Goal: Transaction & Acquisition: Book appointment/travel/reservation

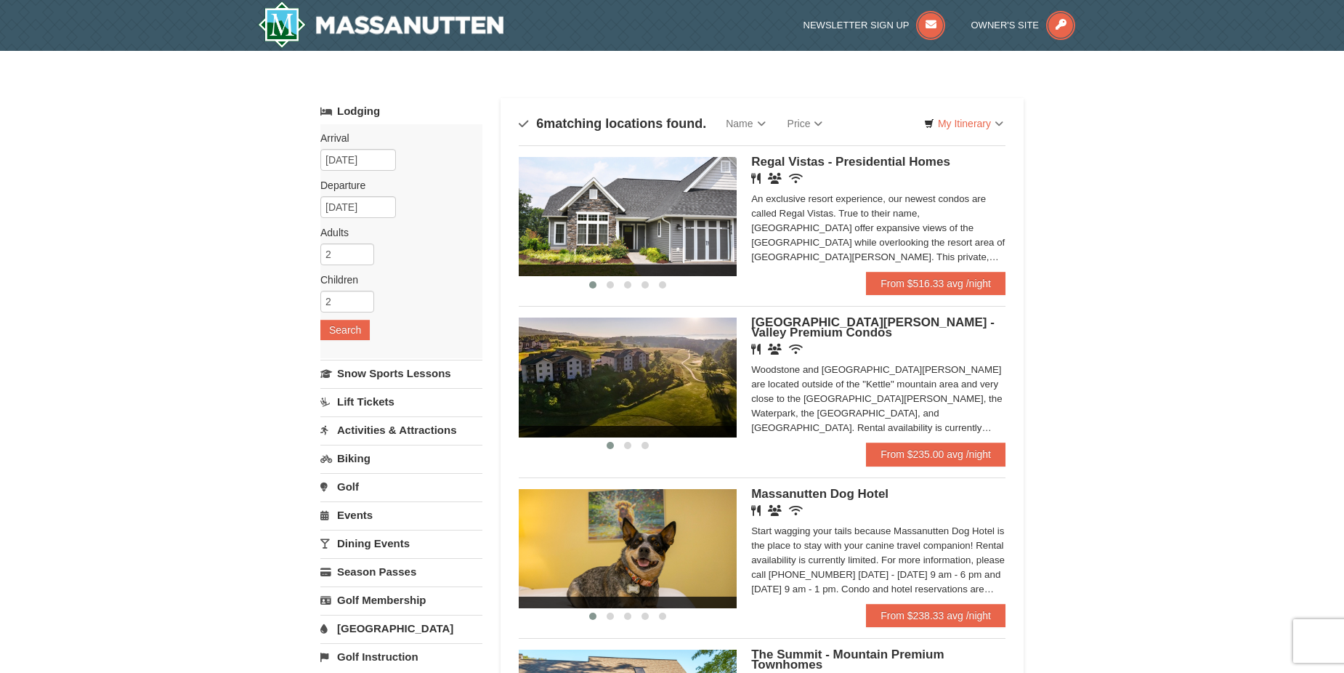
click at [694, 380] on img at bounding box center [628, 376] width 218 height 119
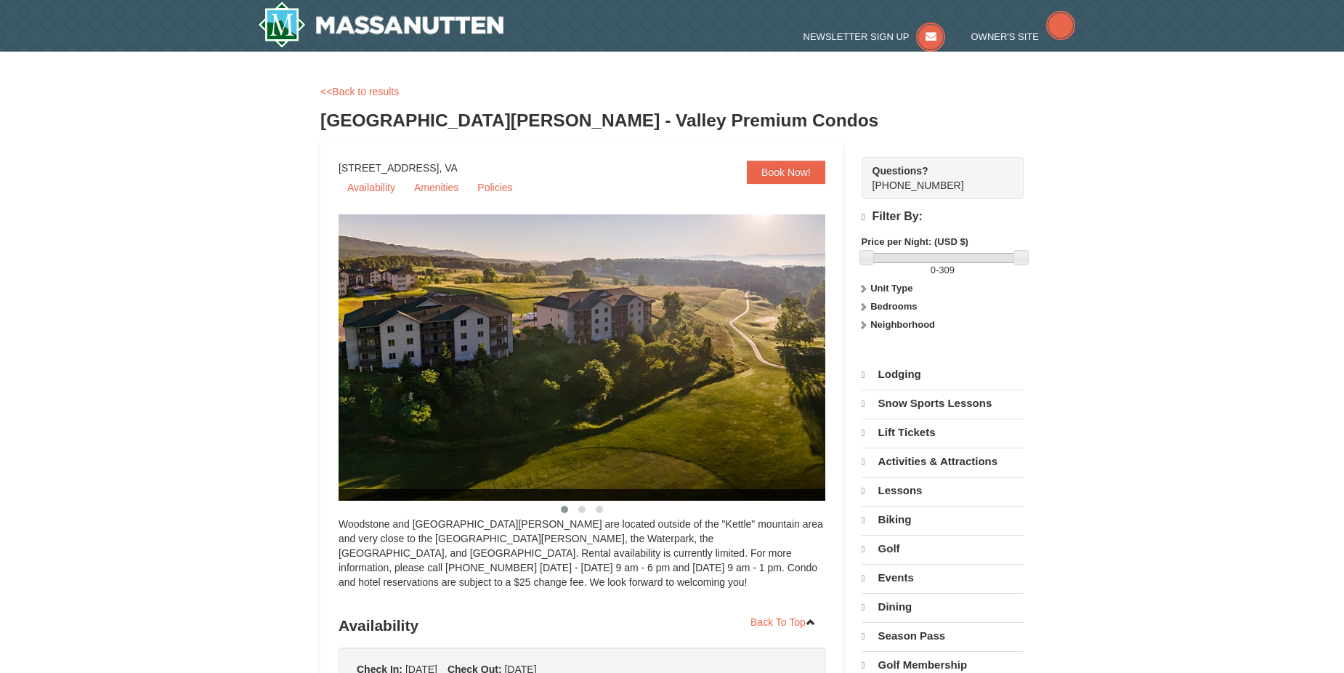
select select "10"
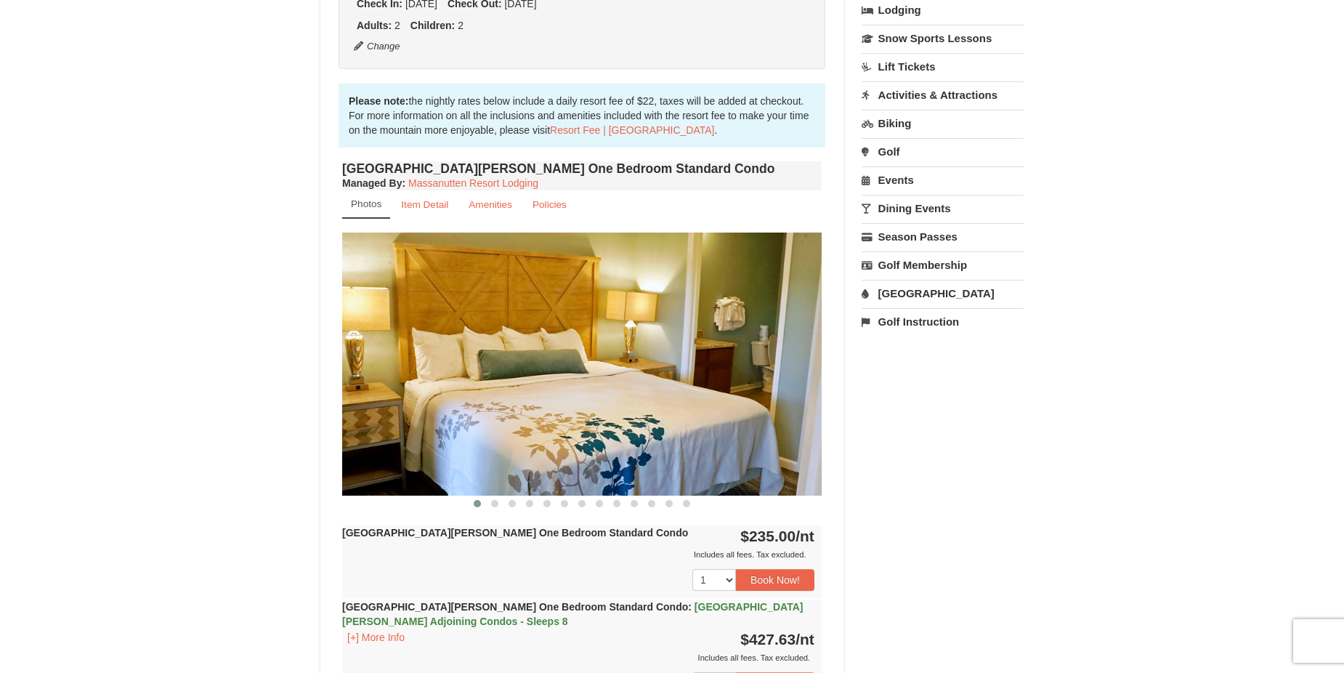
scroll to position [363, 0]
click at [411, 192] on link "Item Detail" at bounding box center [425, 204] width 66 height 28
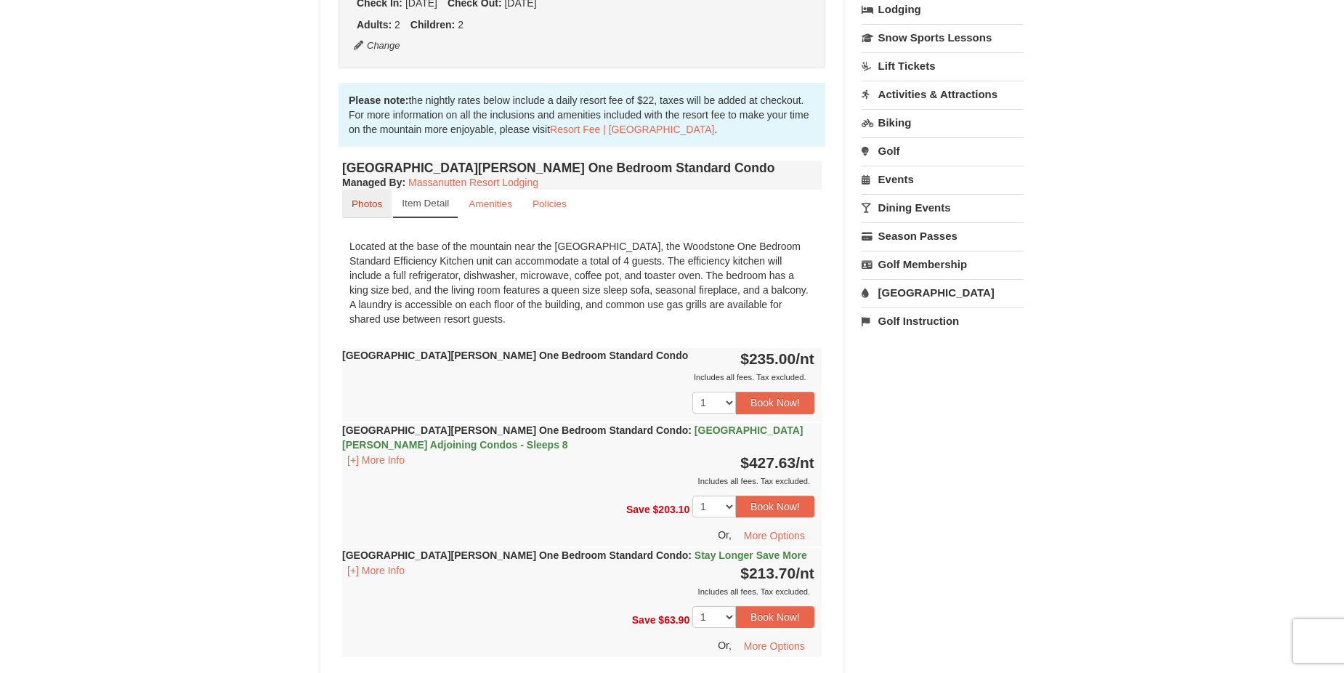
click at [373, 212] on link "Photos" at bounding box center [366, 204] width 49 height 28
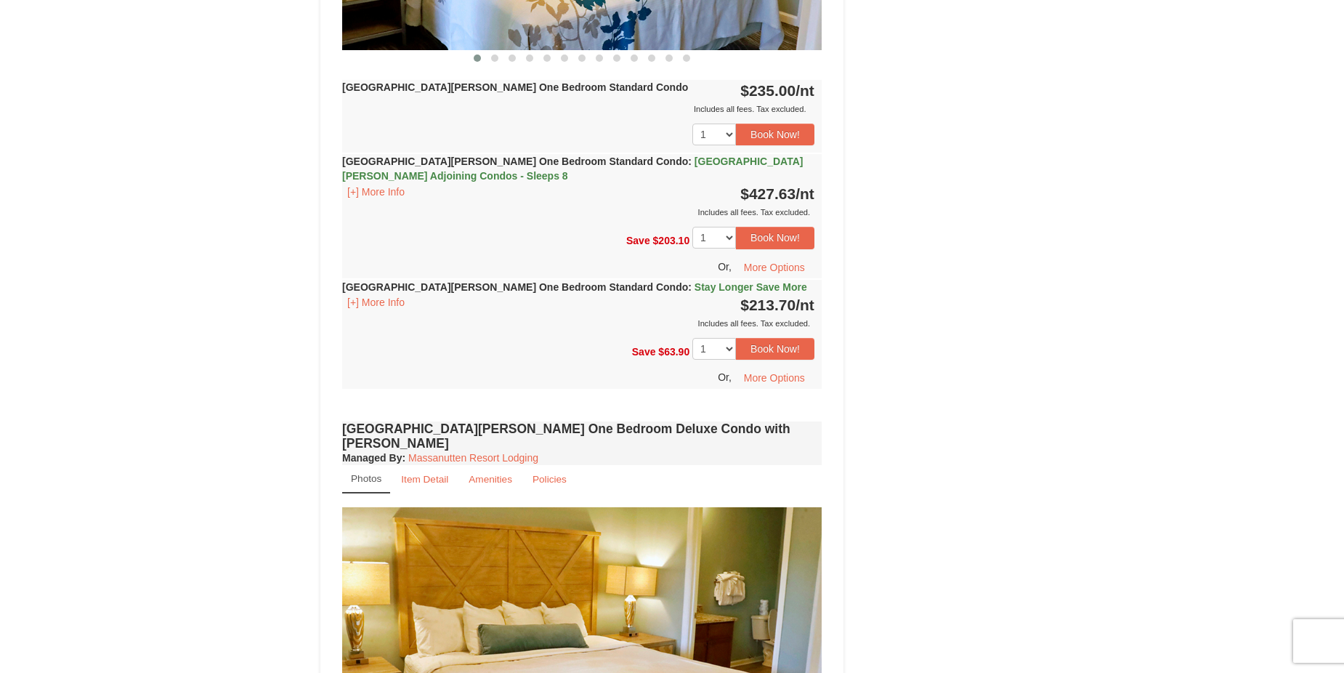
scroll to position [581, 0]
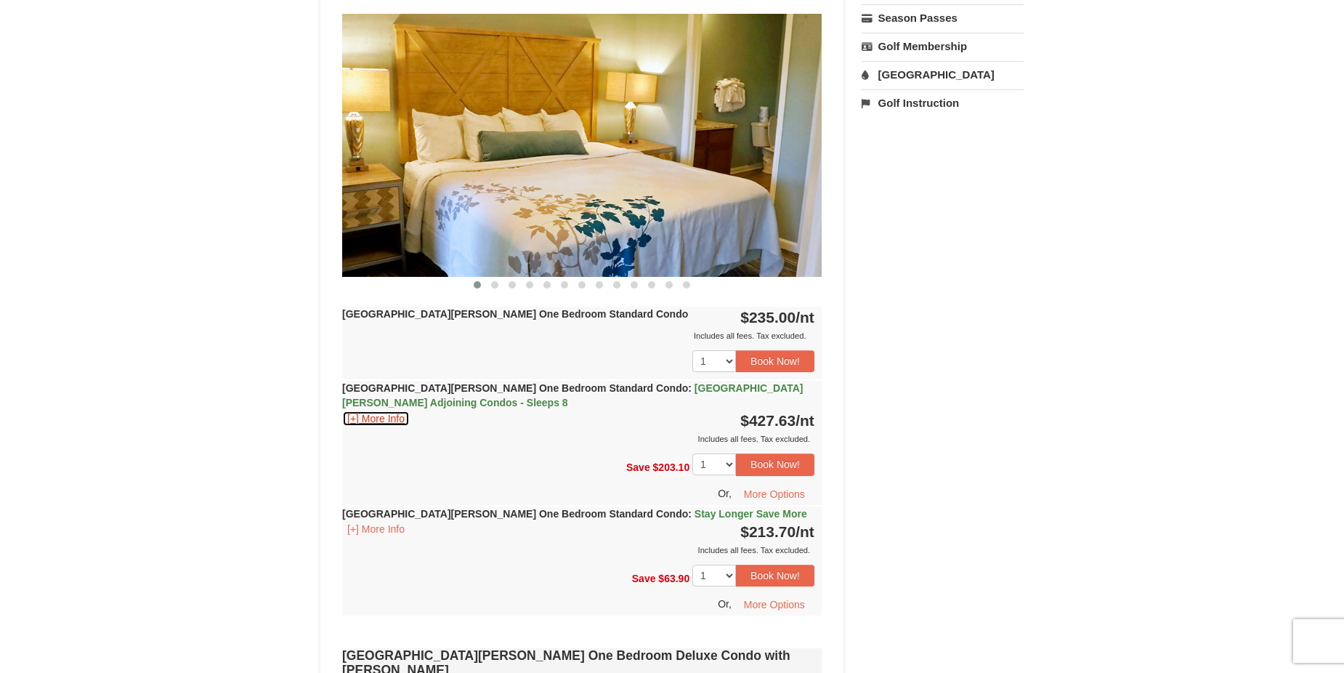
click at [389, 423] on button "[+] More Info" at bounding box center [376, 418] width 68 height 16
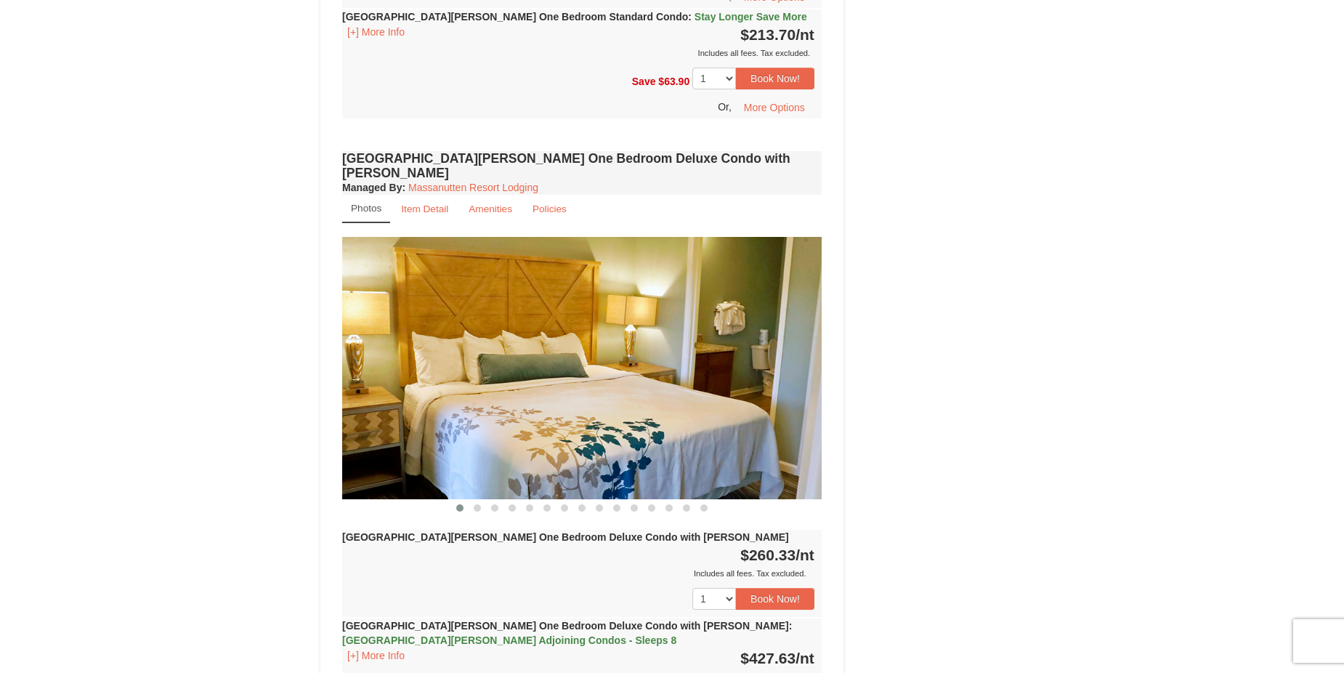
scroll to position [1380, 0]
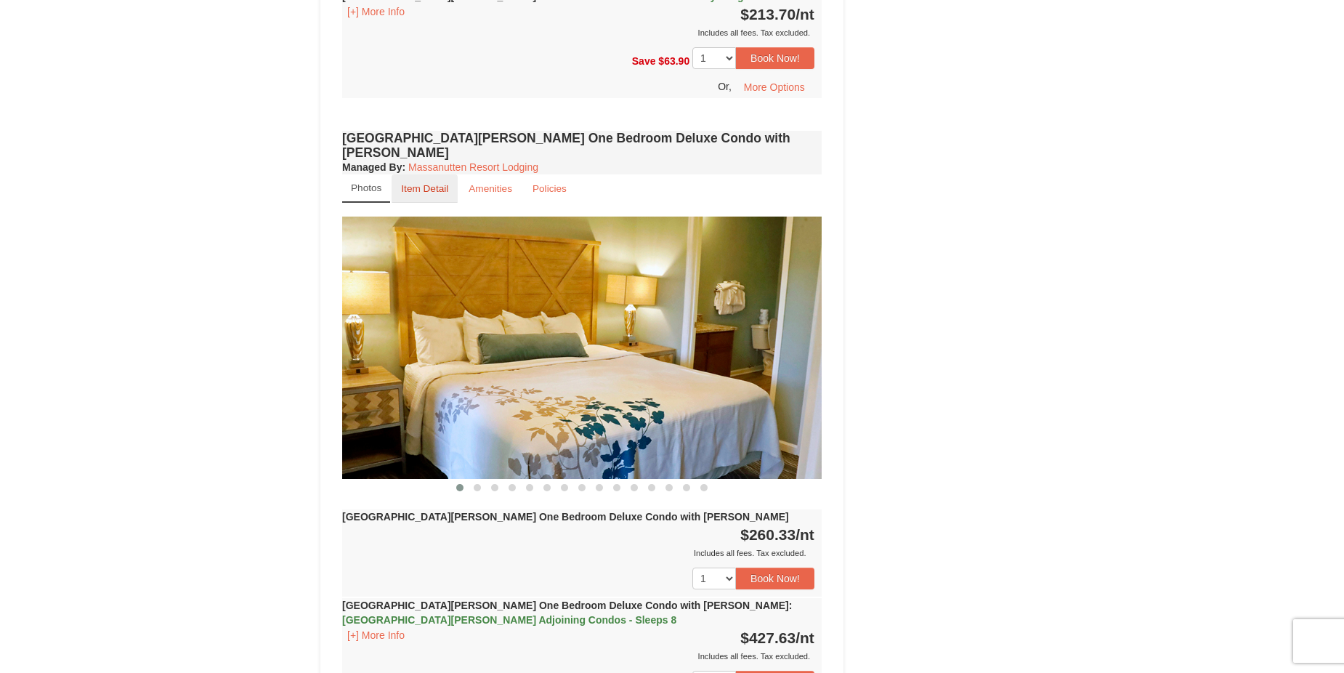
click at [409, 183] on small "Item Detail" at bounding box center [424, 188] width 47 height 11
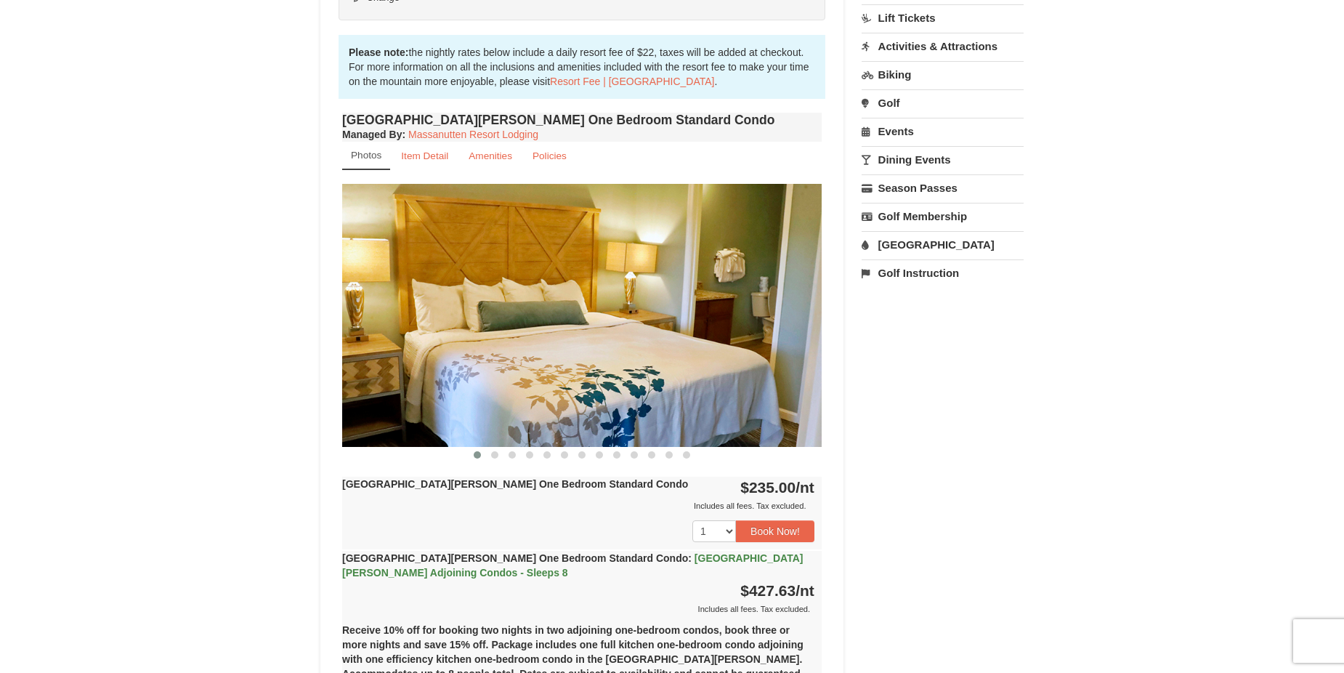
scroll to position [436, 0]
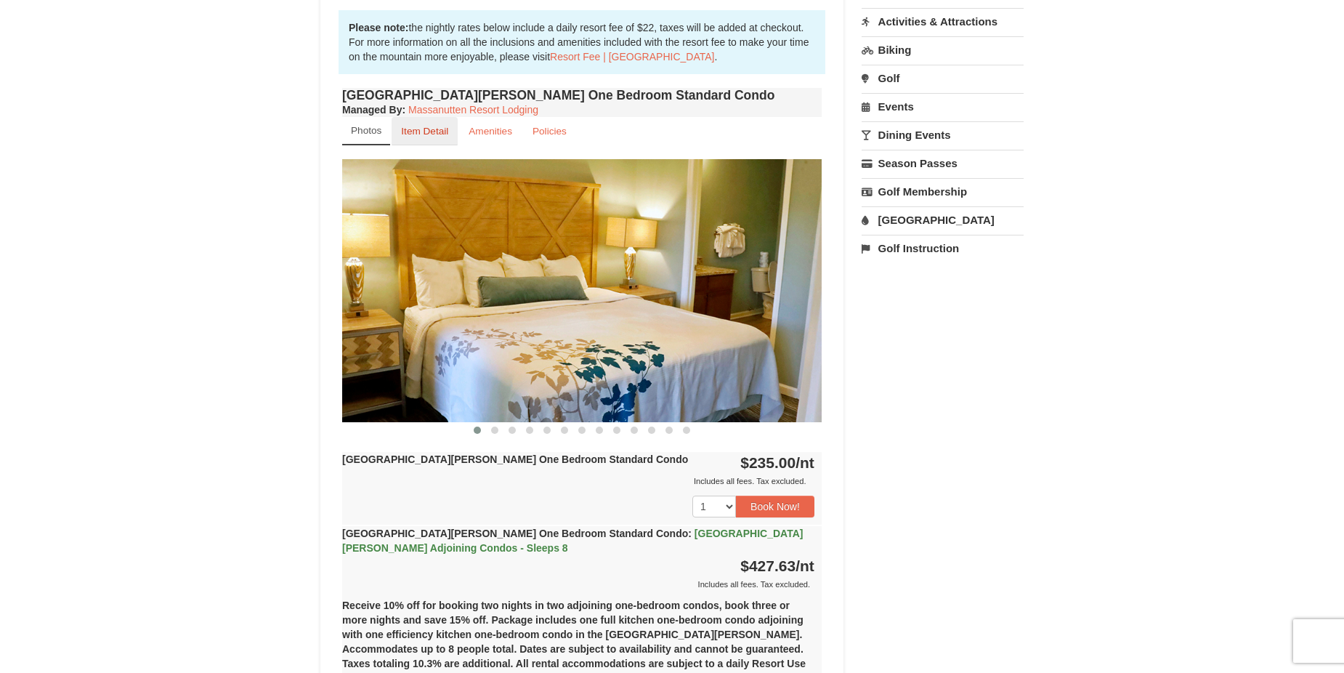
click at [427, 129] on small "Item Detail" at bounding box center [424, 131] width 47 height 11
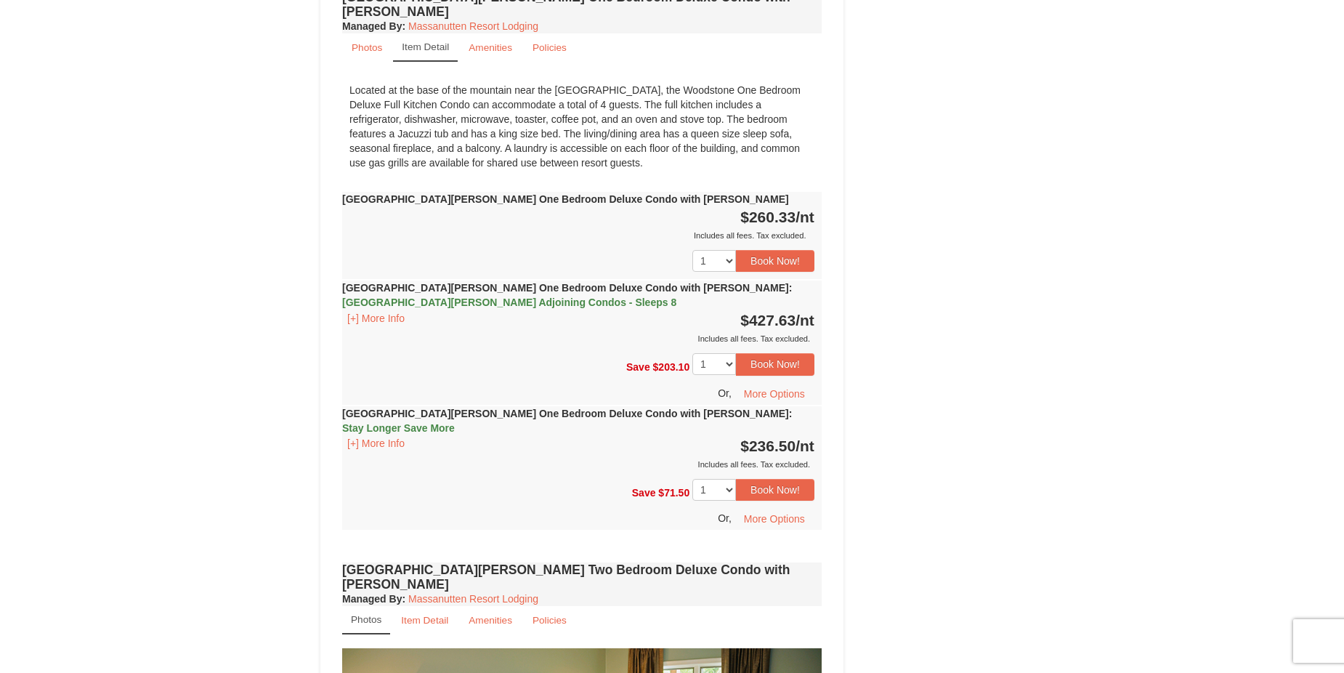
scroll to position [1380, 0]
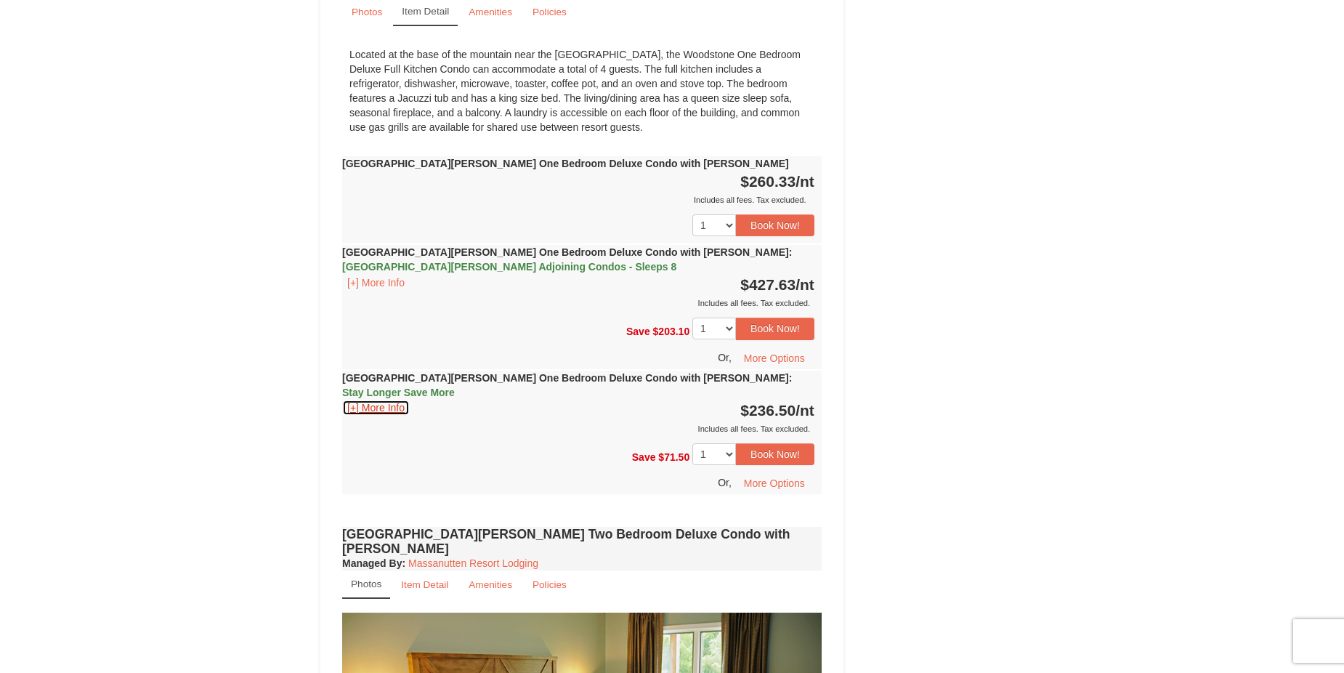
click at [381, 400] on button "[+] More Info" at bounding box center [376, 408] width 68 height 16
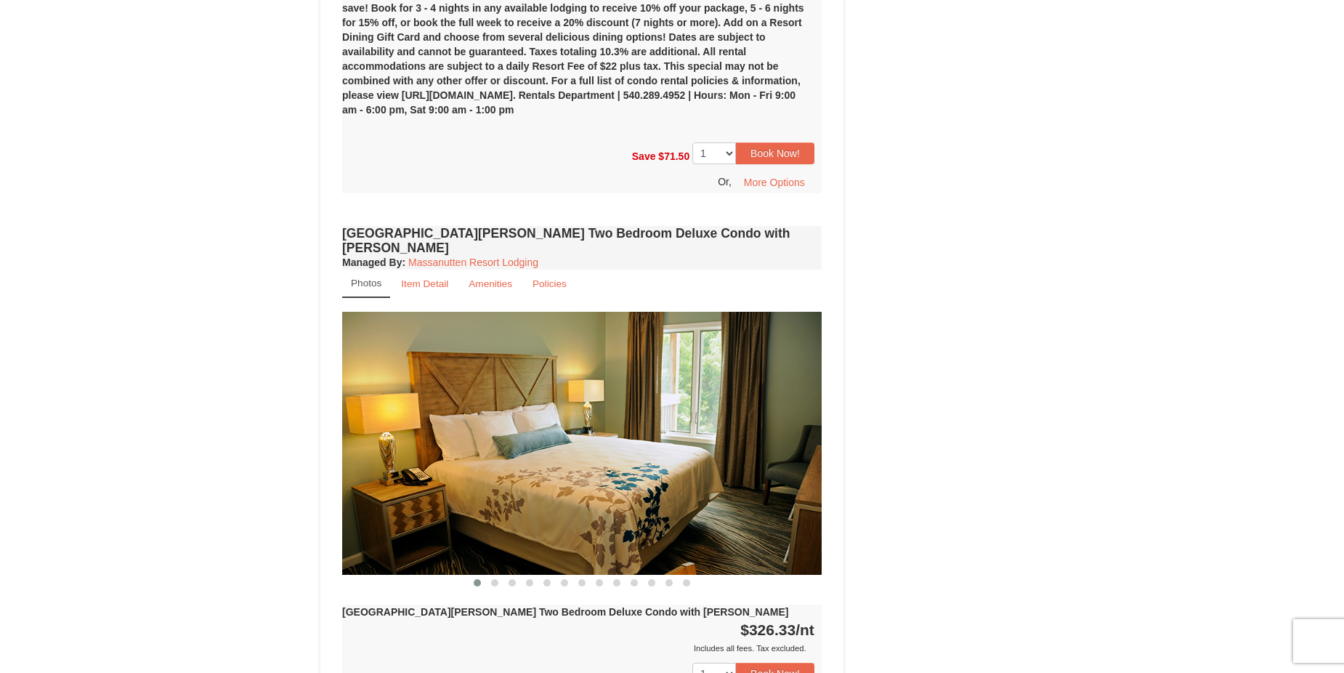
scroll to position [1671, 0]
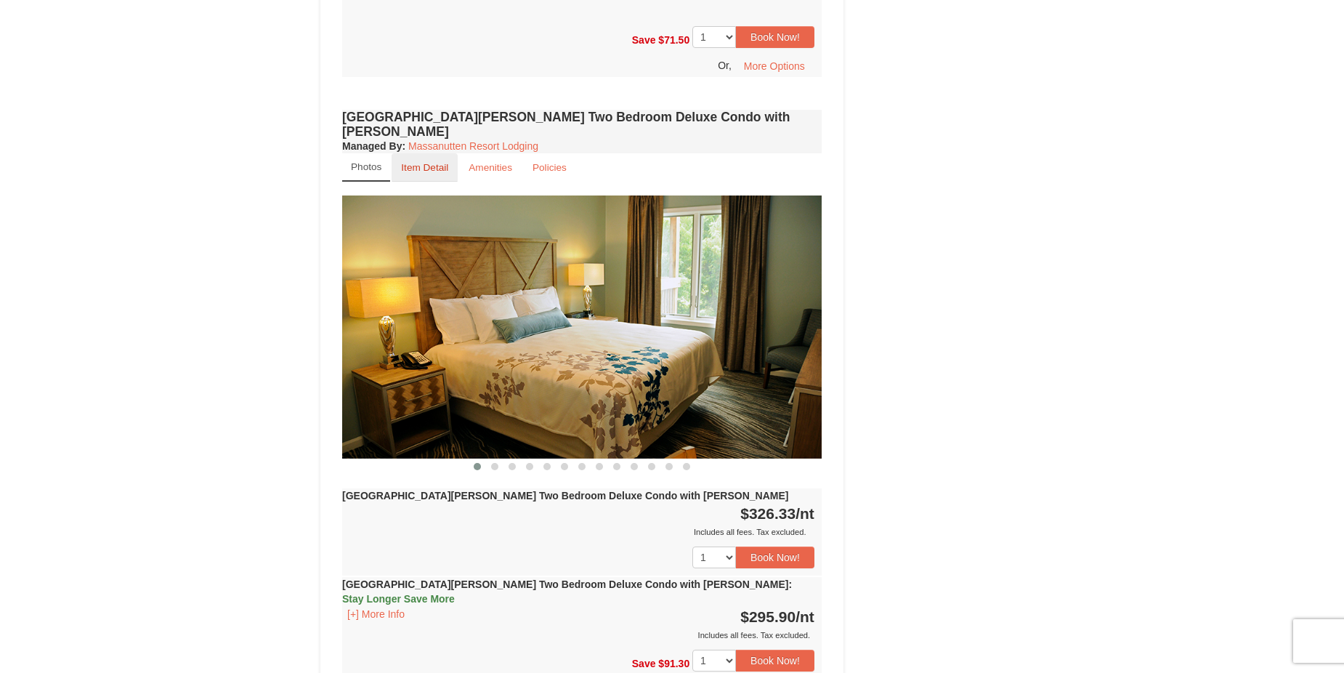
click at [426, 162] on small "Item Detail" at bounding box center [424, 167] width 47 height 11
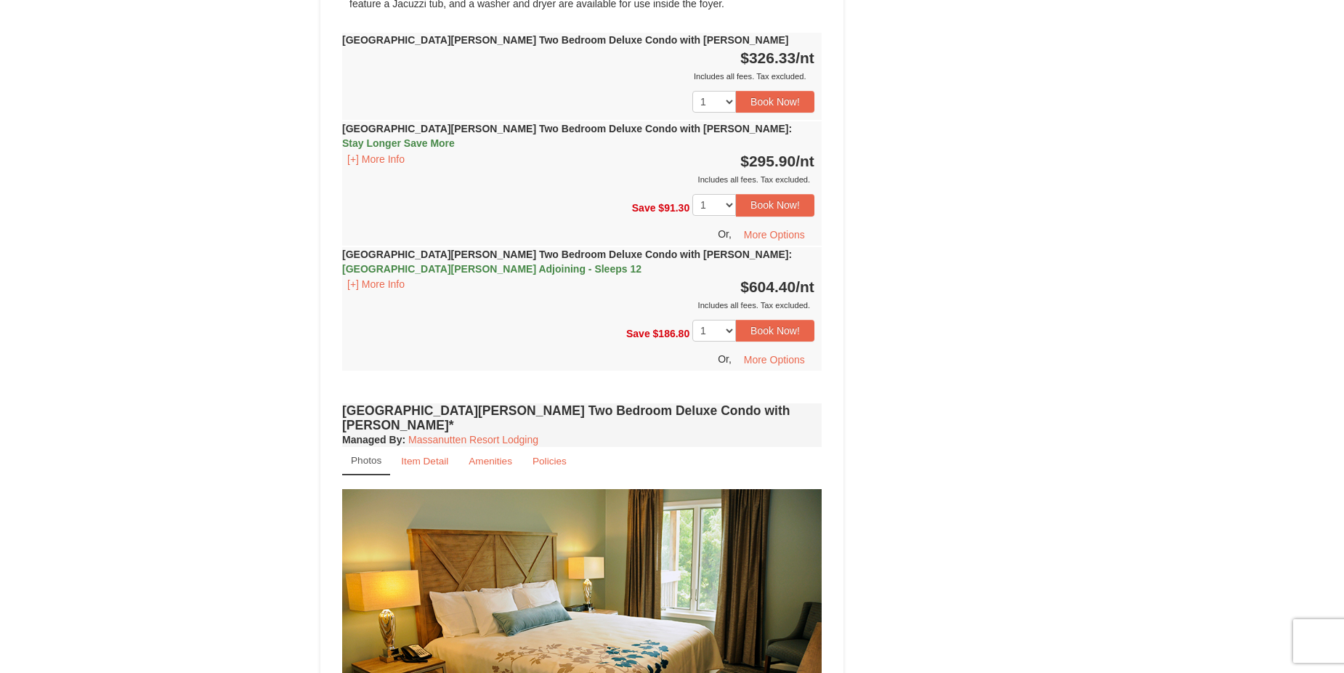
scroll to position [2034, 0]
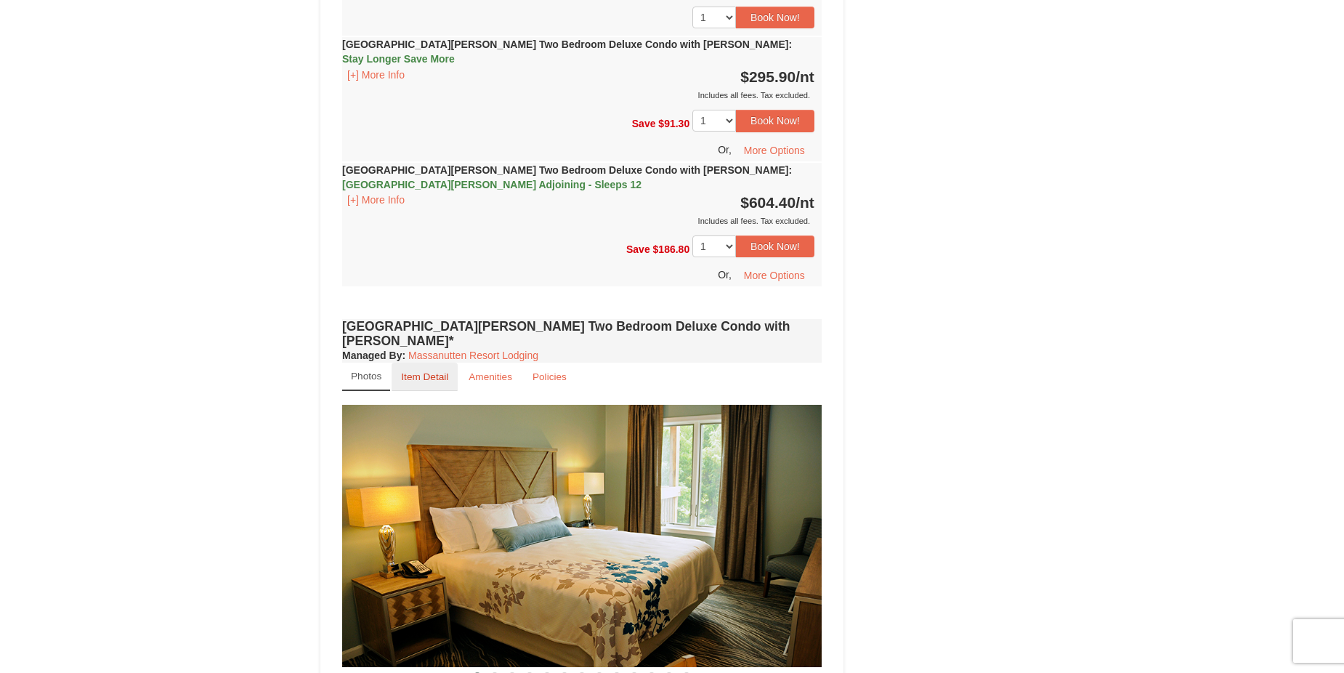
click at [446, 371] on small "Item Detail" at bounding box center [424, 376] width 47 height 11
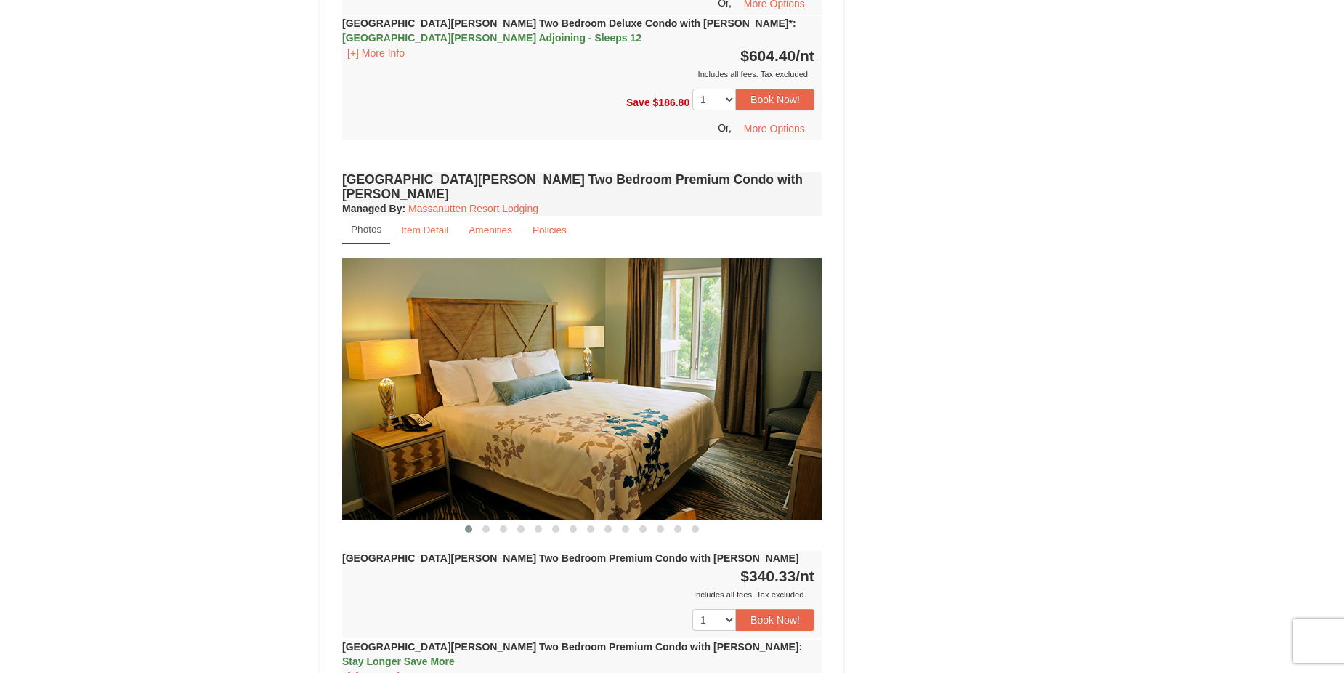
scroll to position [2615, 0]
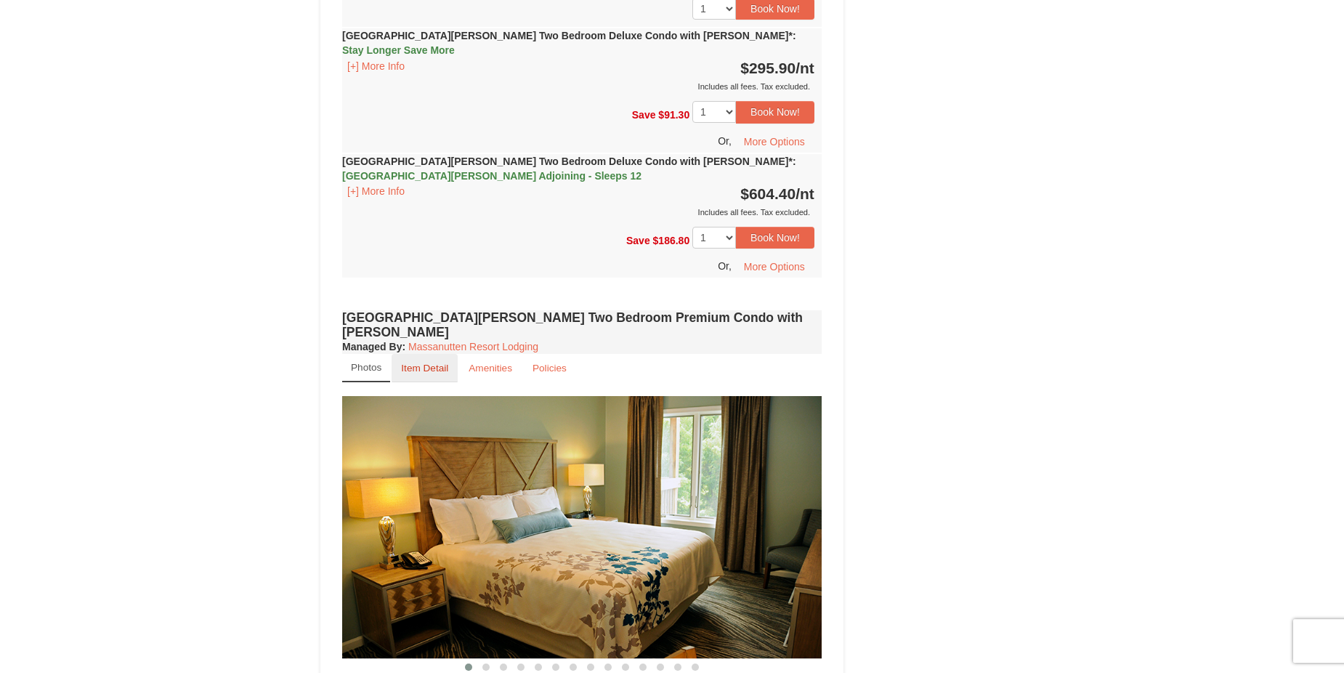
click at [410, 362] on small "Item Detail" at bounding box center [424, 367] width 47 height 11
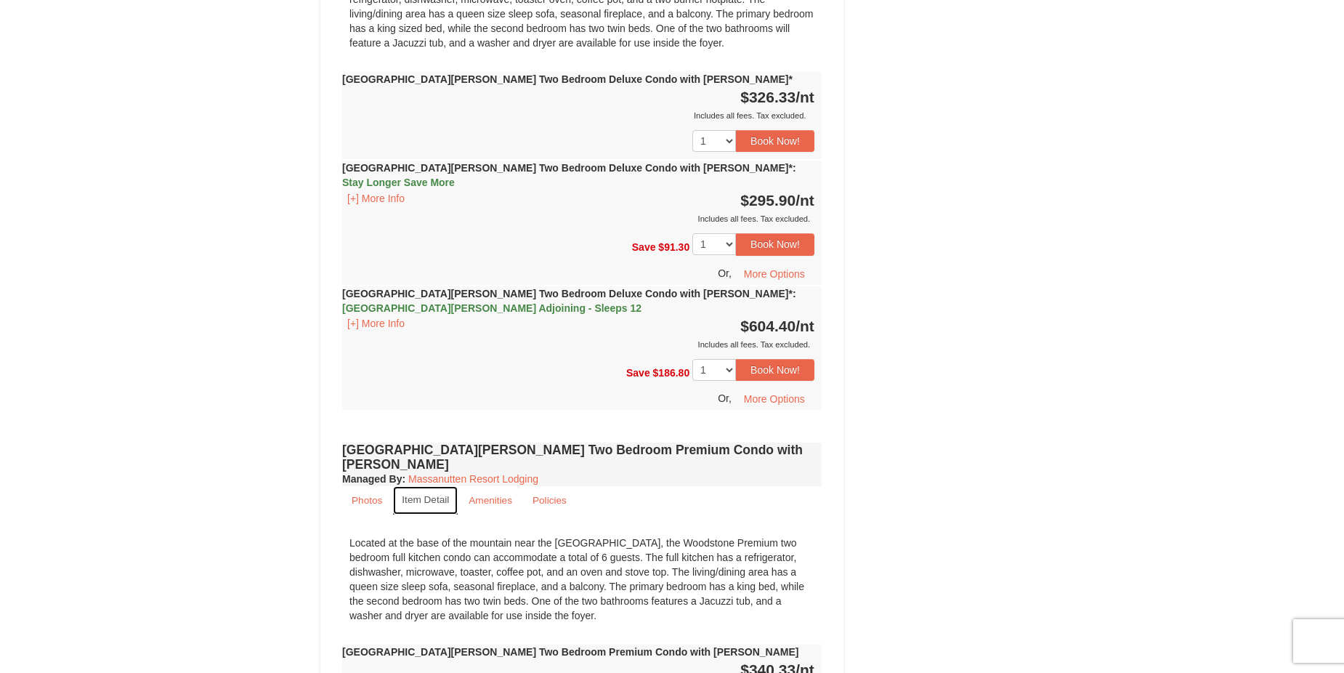
scroll to position [2688, 0]
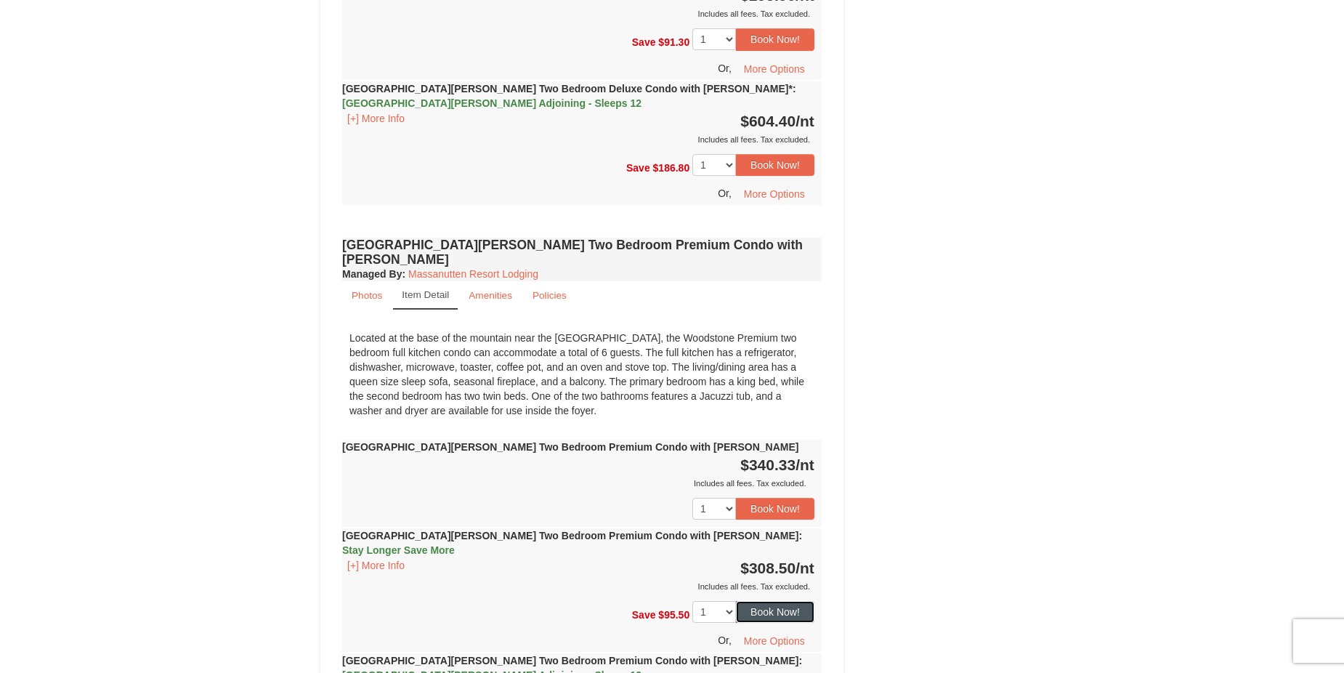
click at [788, 601] on button "Book Now!" at bounding box center [775, 612] width 78 height 22
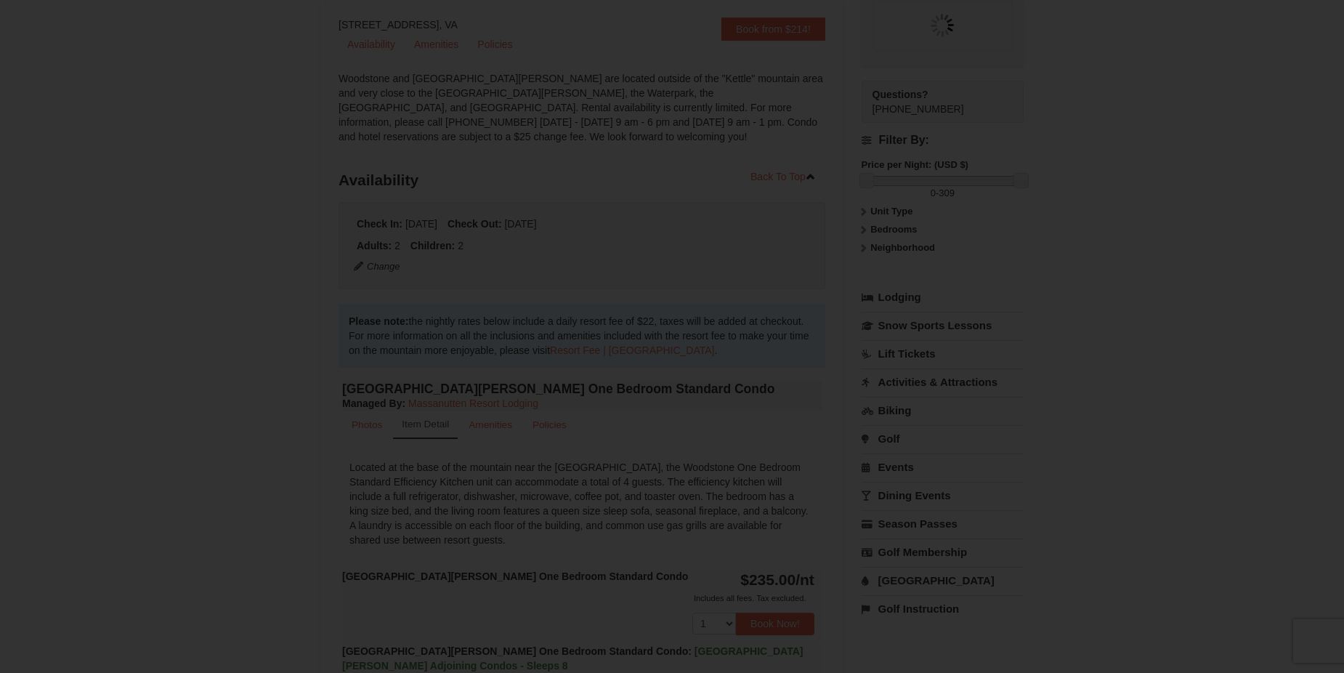
scroll to position [142, 0]
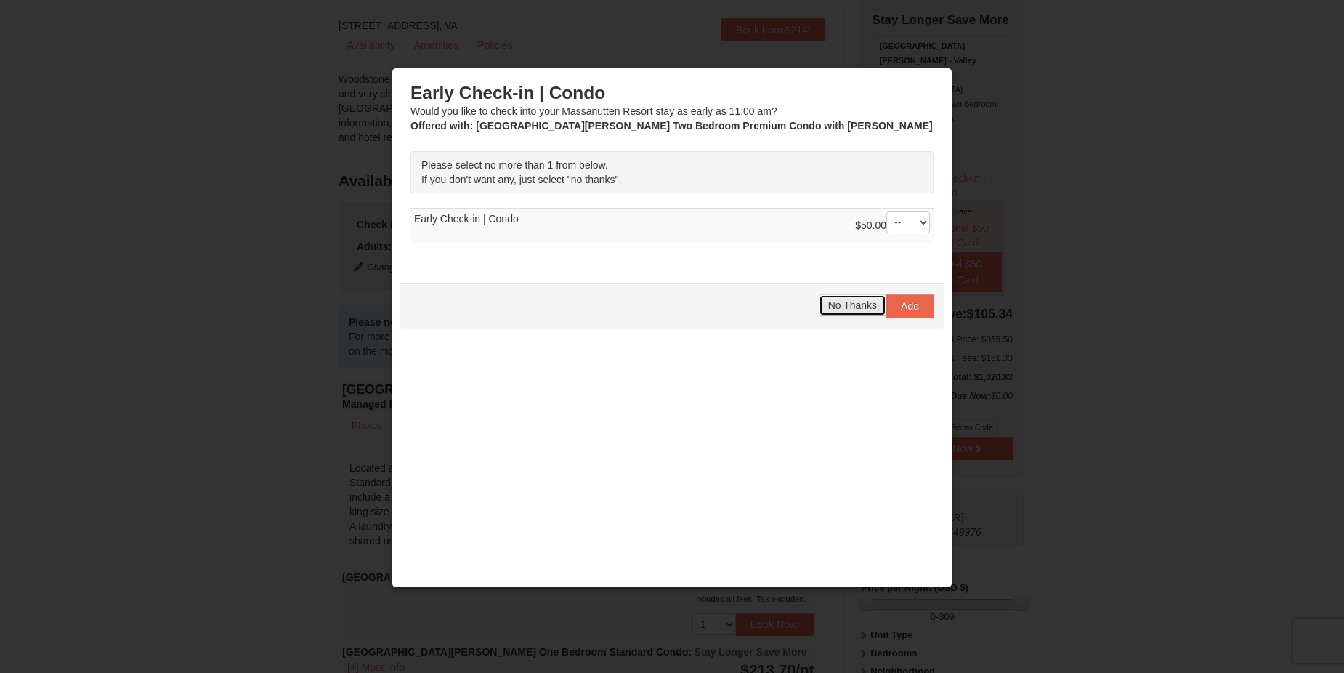
click at [830, 303] on span "No Thanks" at bounding box center [852, 305] width 49 height 12
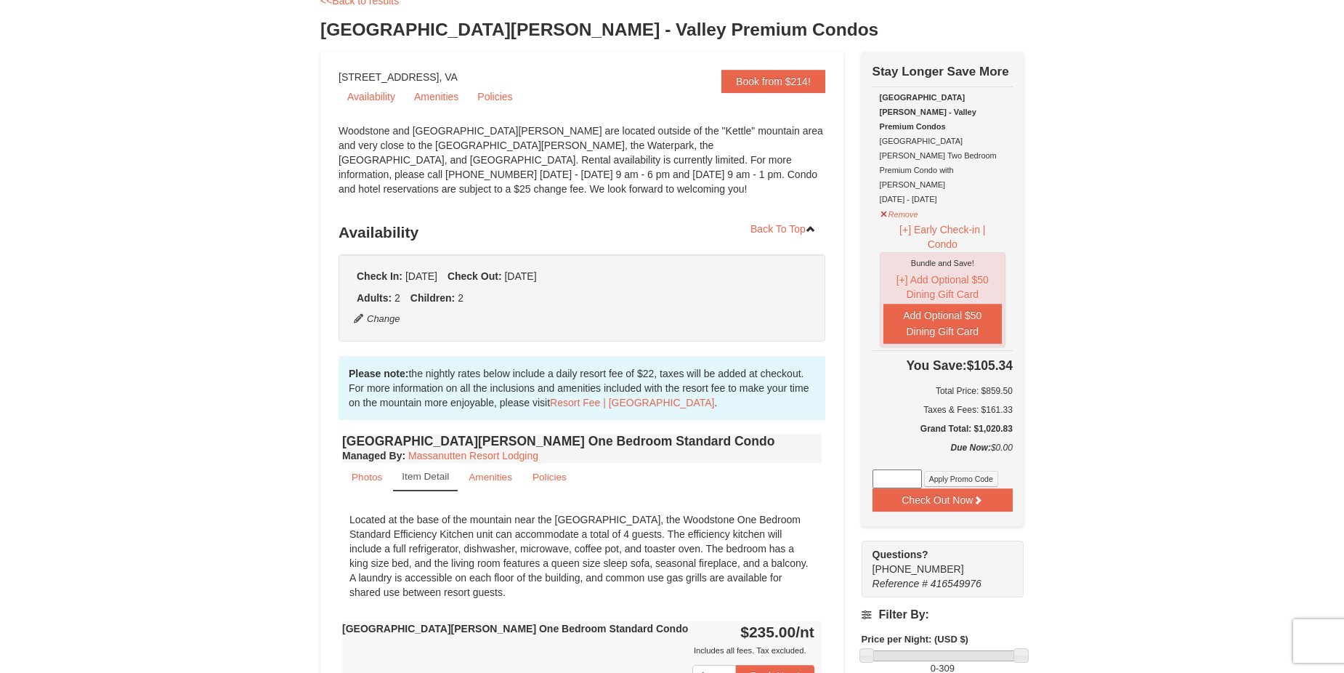
scroll to position [218, 0]
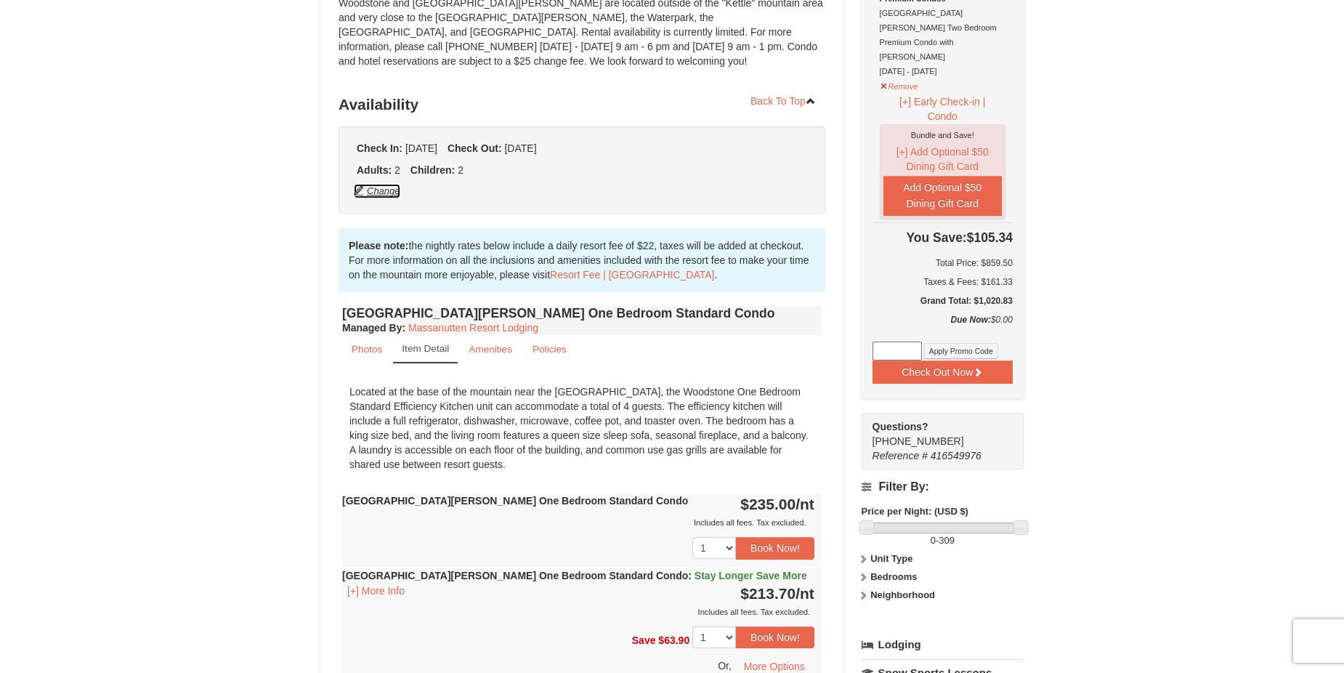
click at [381, 192] on button "Change" at bounding box center [377, 191] width 48 height 16
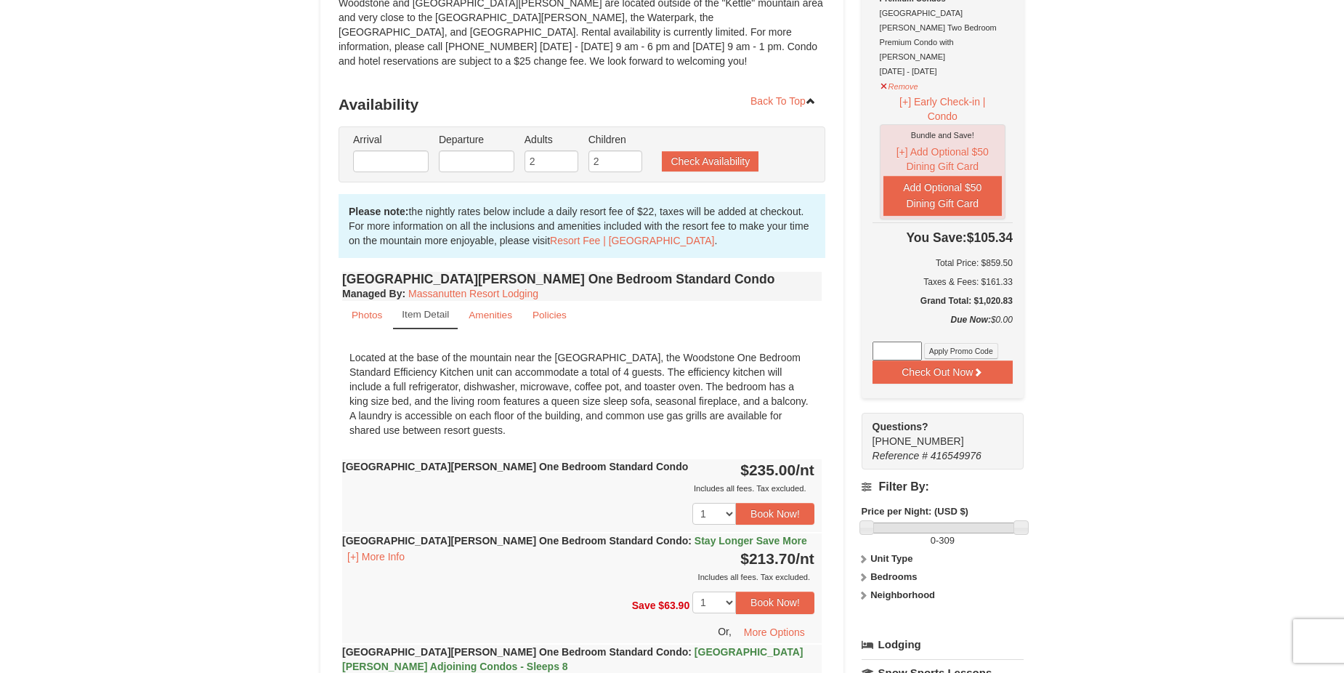
type input "10/10/2025"
type input "10/13/2025"
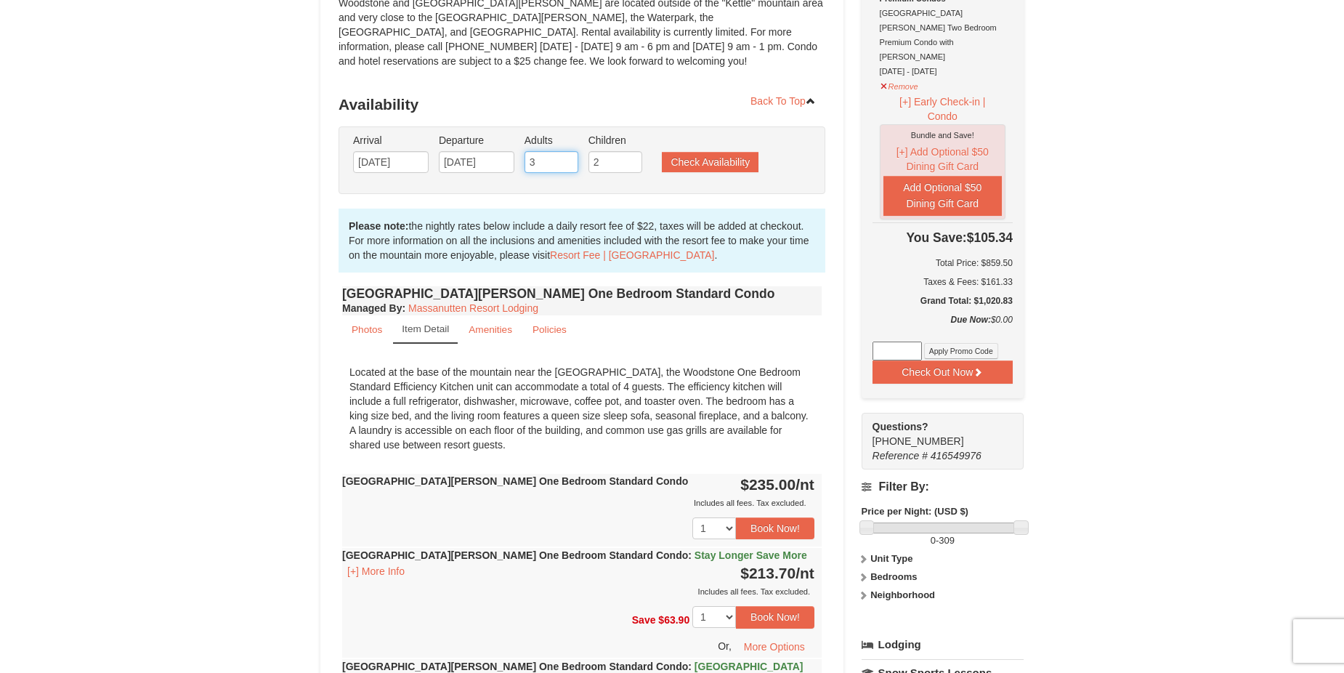
type input "3"
click at [568, 159] on input "3" at bounding box center [551, 162] width 54 height 22
type input "3"
click at [634, 161] on input "3" at bounding box center [615, 162] width 54 height 22
click at [784, 191] on div "Arrival Please format dates MM/DD/YYYY Please format dates MM/DD/YYYY 10/10/202…" at bounding box center [581, 160] width 487 height 68
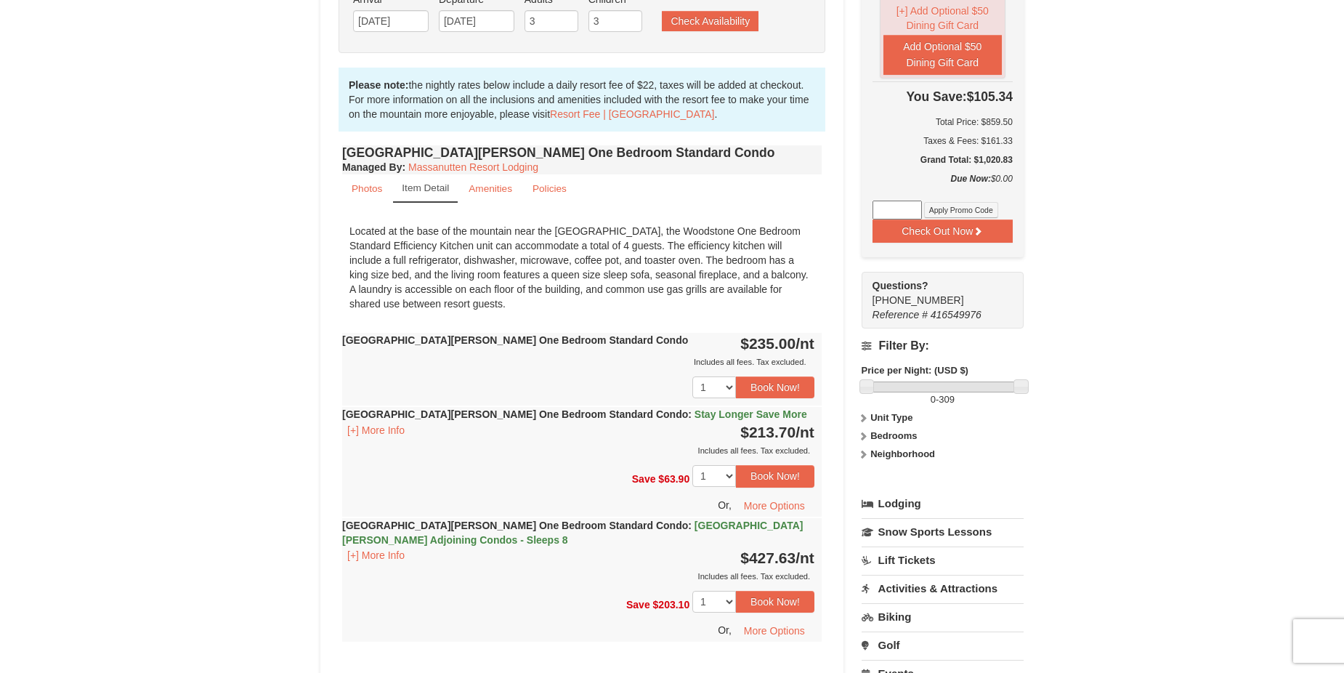
scroll to position [363, 0]
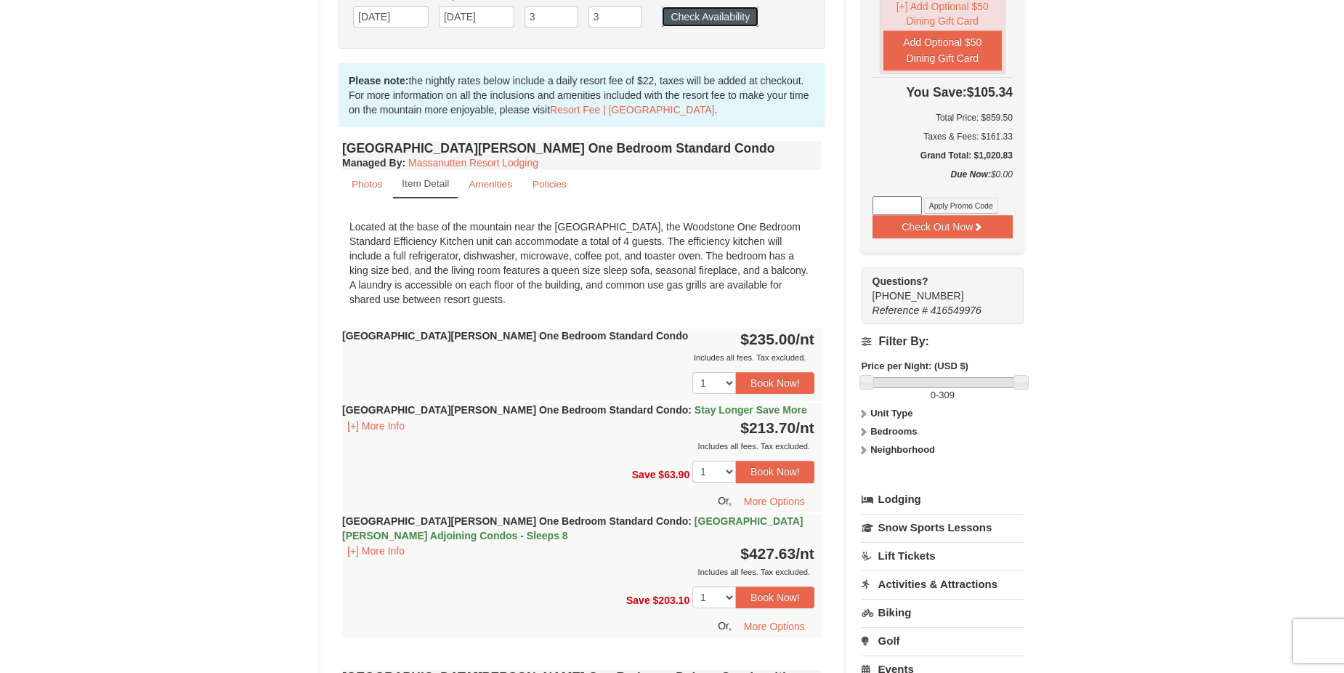
click at [712, 22] on button "Check Availability" at bounding box center [710, 17] width 97 height 20
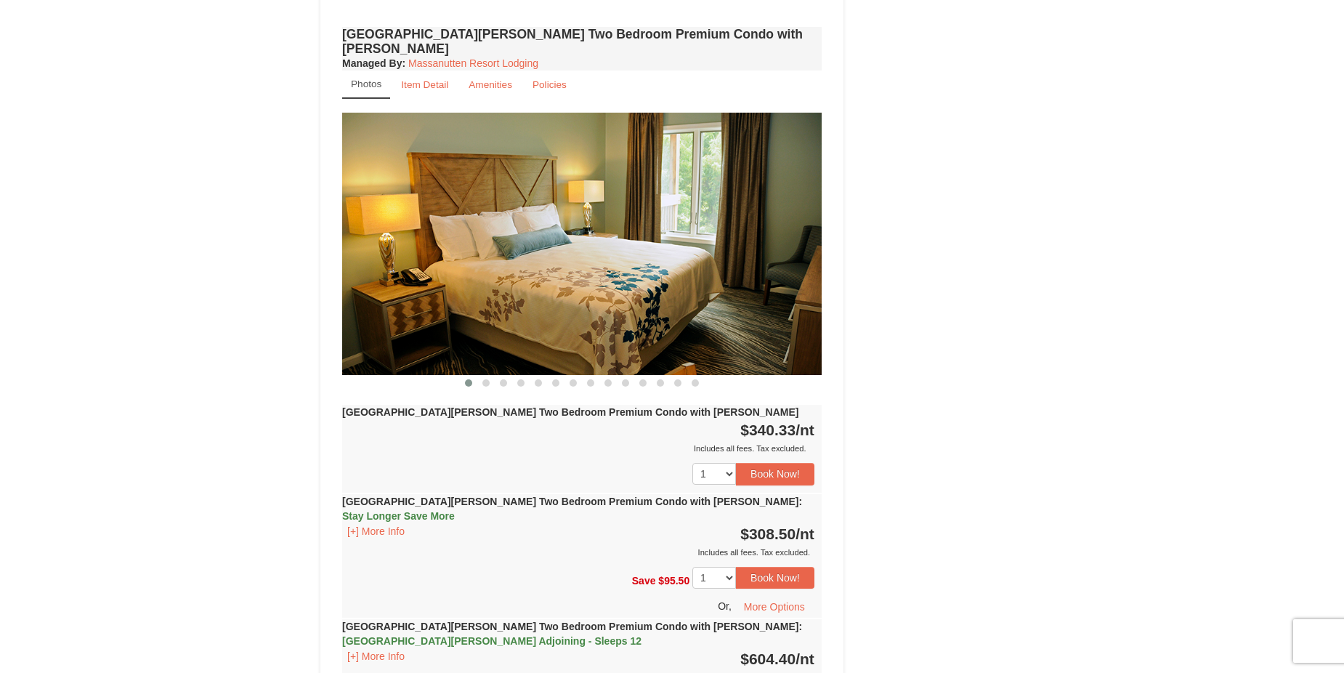
scroll to position [2037, 0]
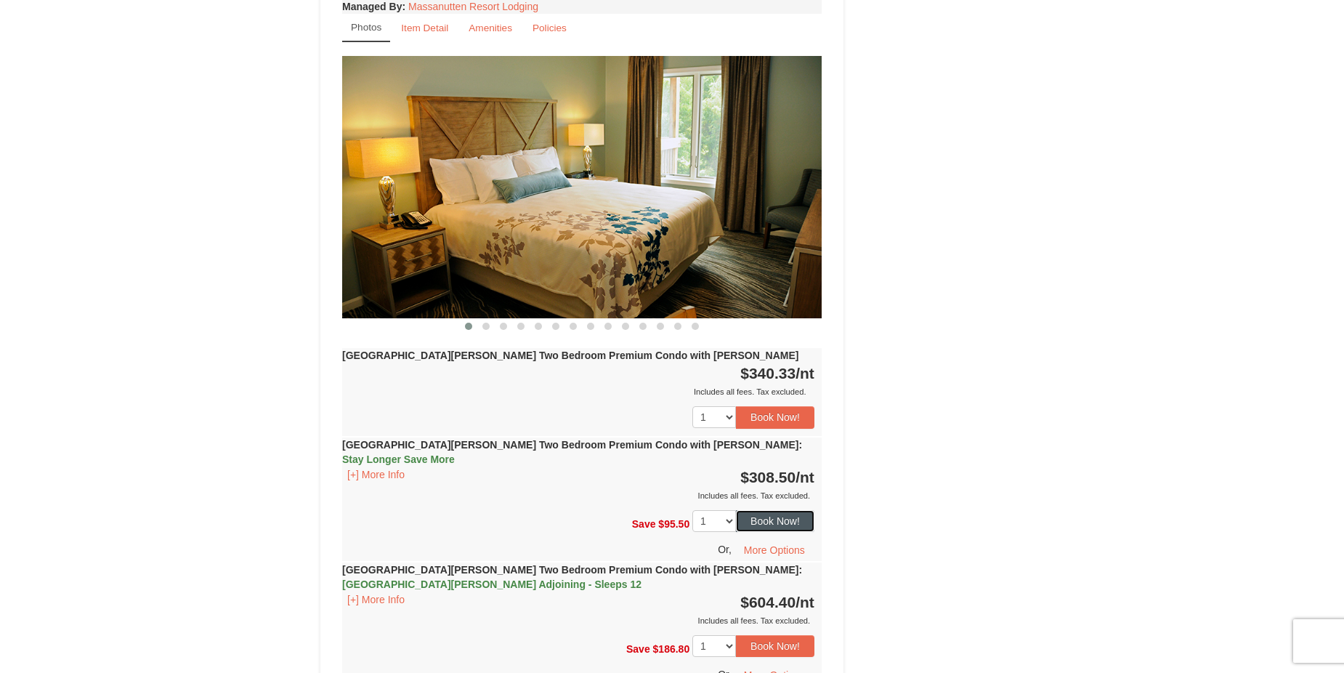
click at [771, 510] on button "Book Now!" at bounding box center [775, 521] width 78 height 22
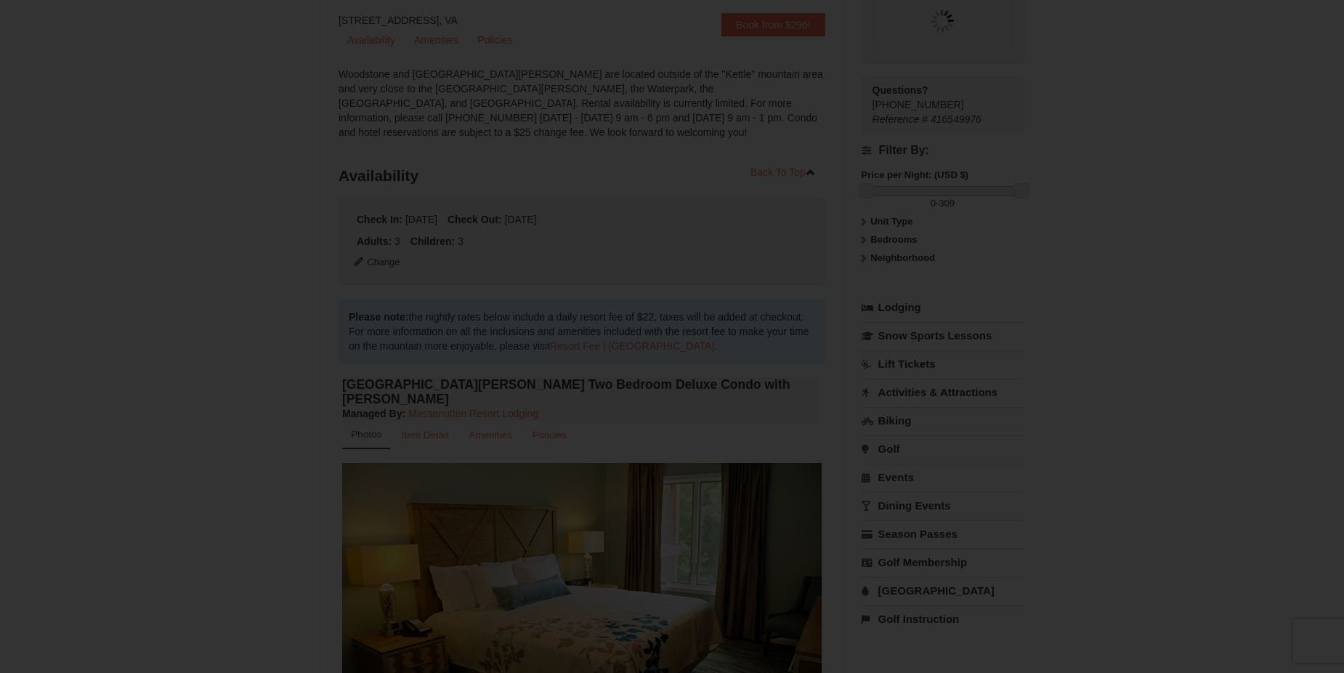
scroll to position [127, 0]
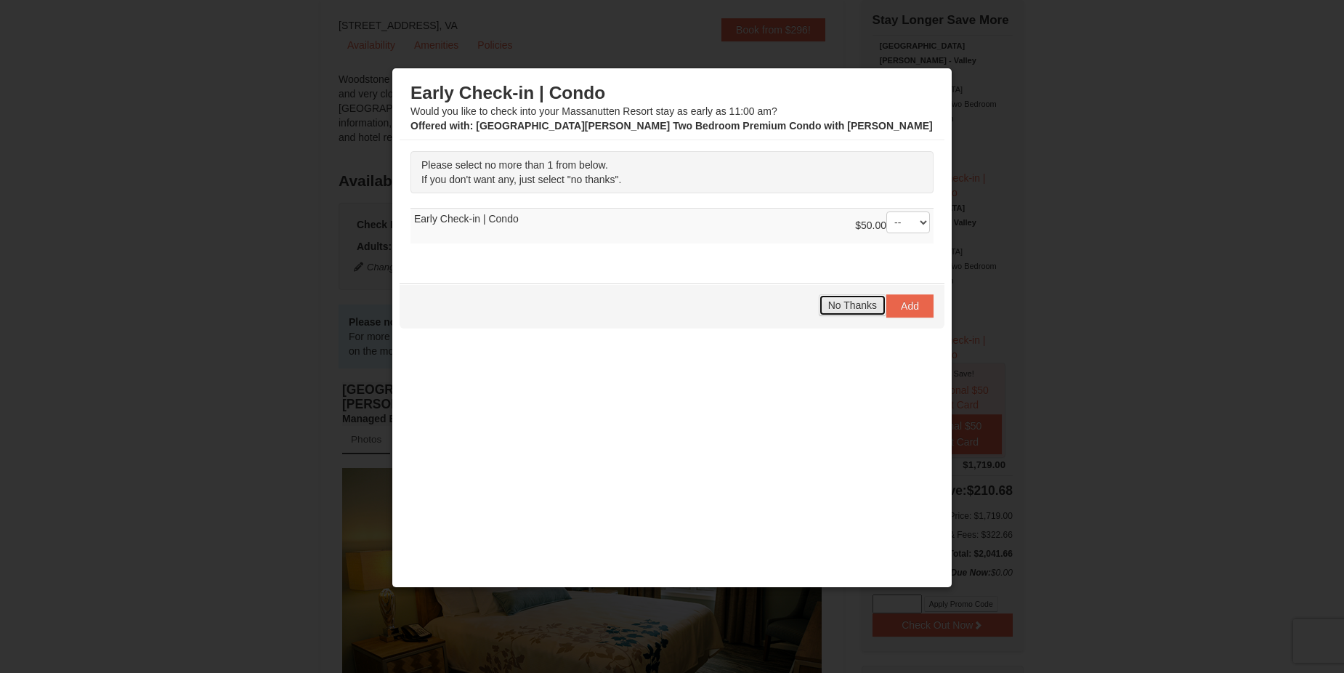
click at [832, 308] on span "No Thanks" at bounding box center [852, 305] width 49 height 12
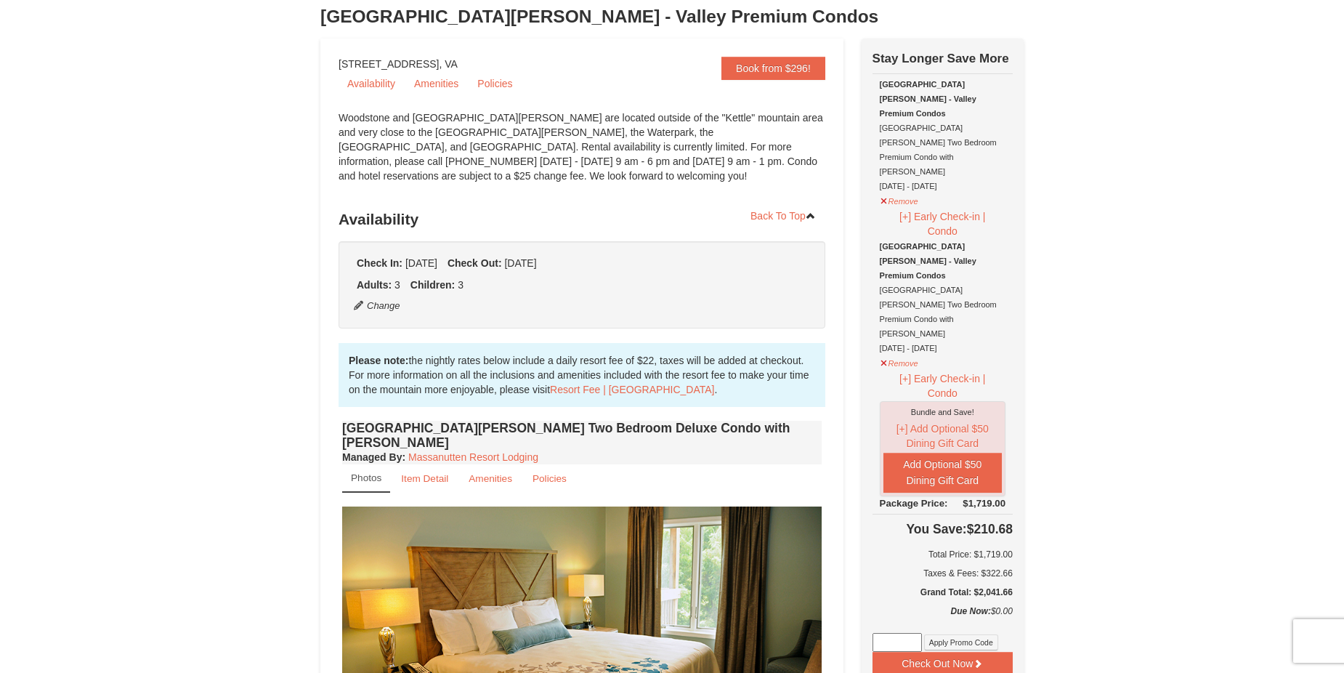
scroll to position [54, 0]
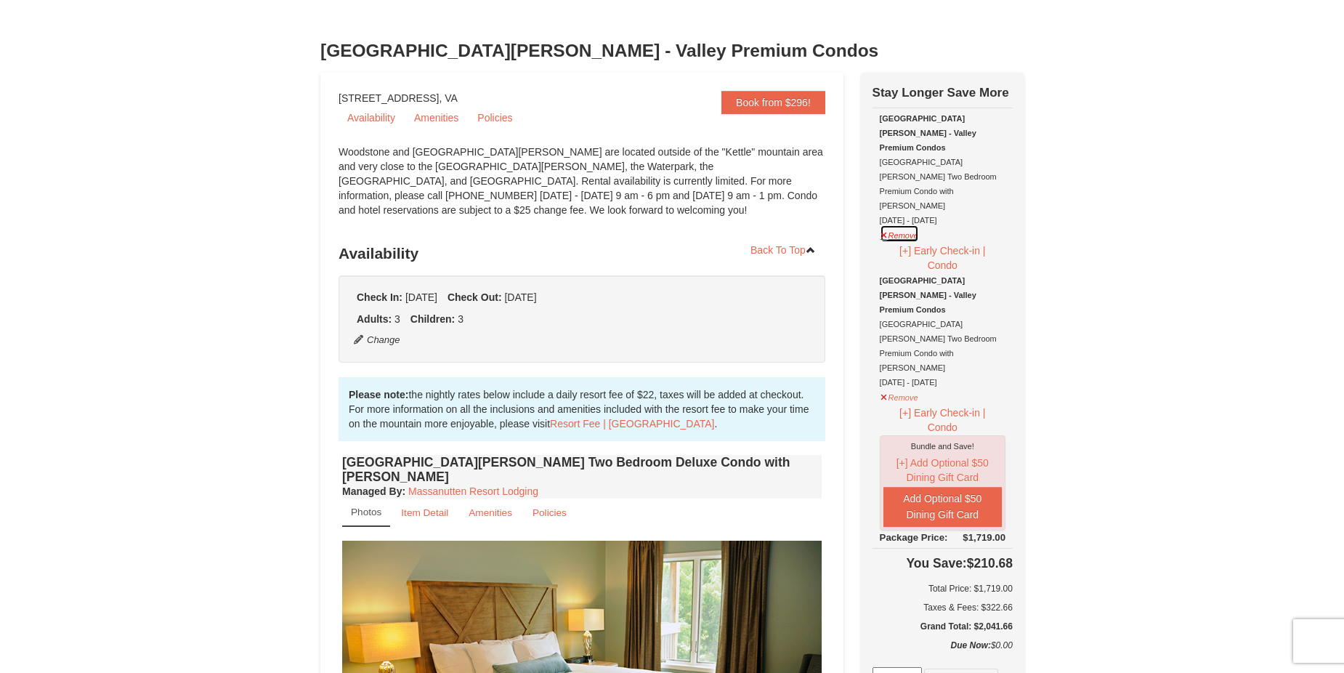
click at [883, 224] on button "Remove" at bounding box center [899, 233] width 39 height 18
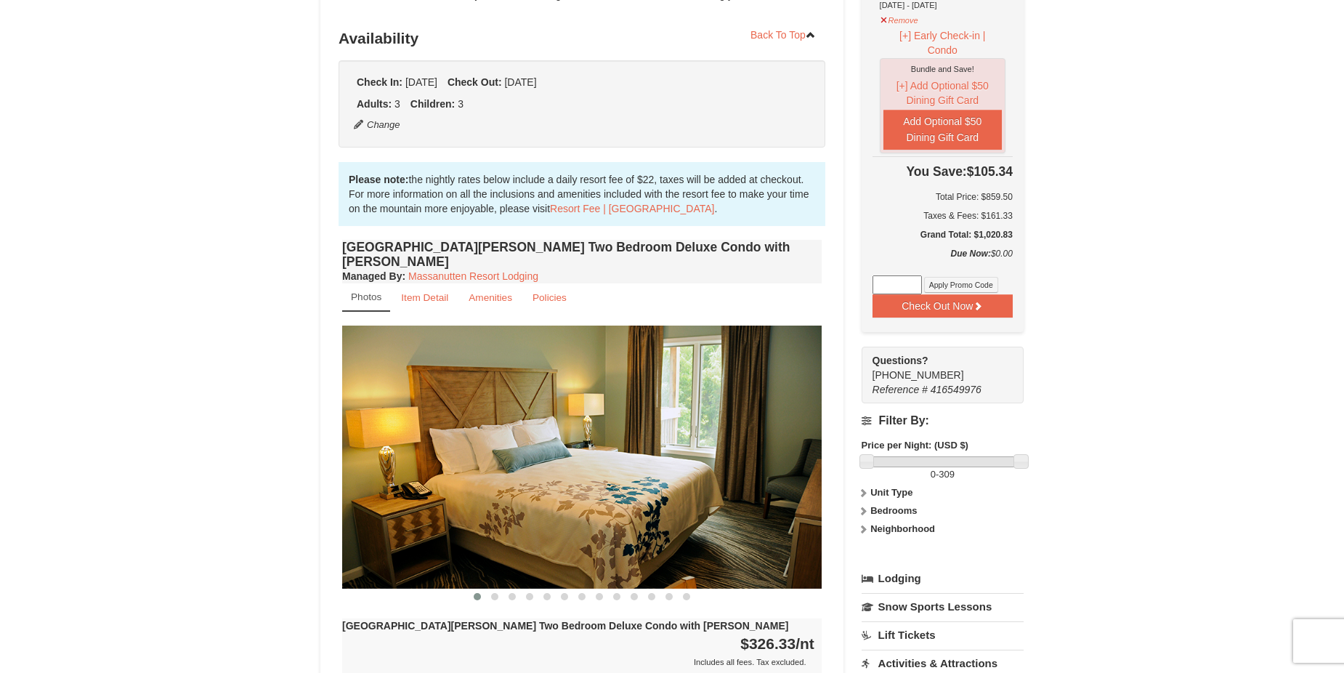
scroll to position [291, 0]
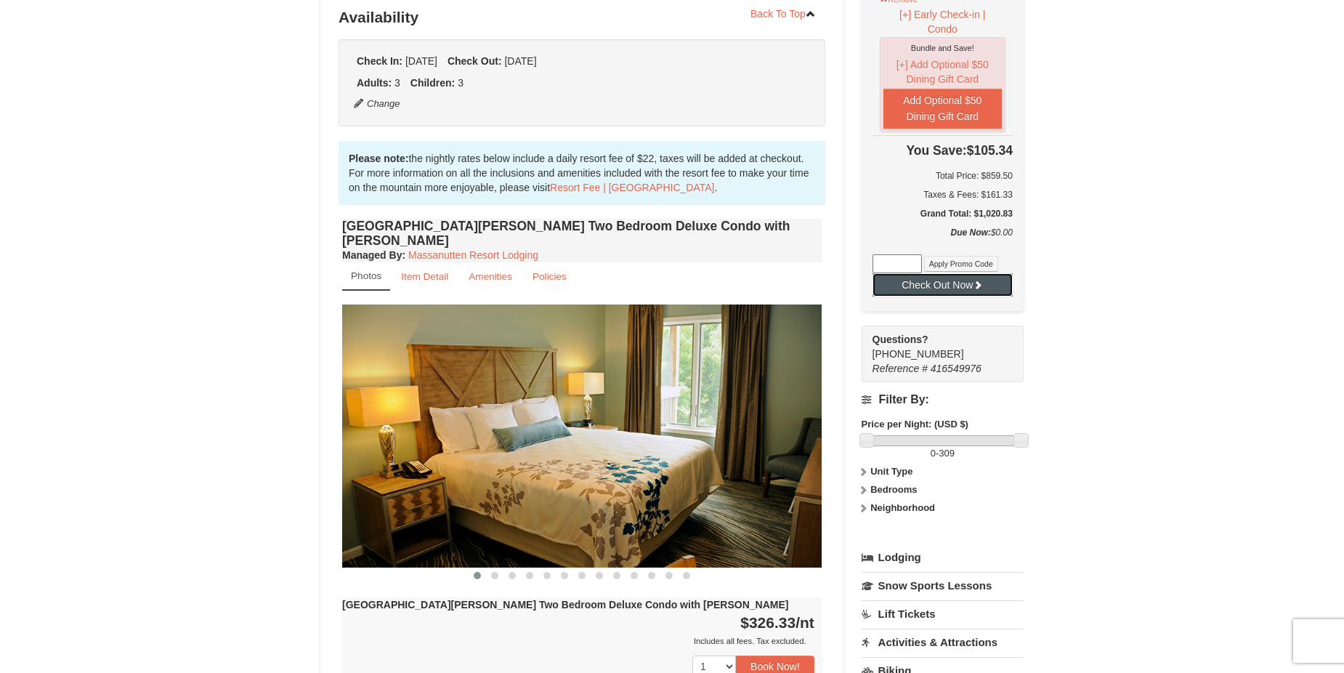
click at [962, 273] on button "Check Out Now" at bounding box center [942, 284] width 140 height 23
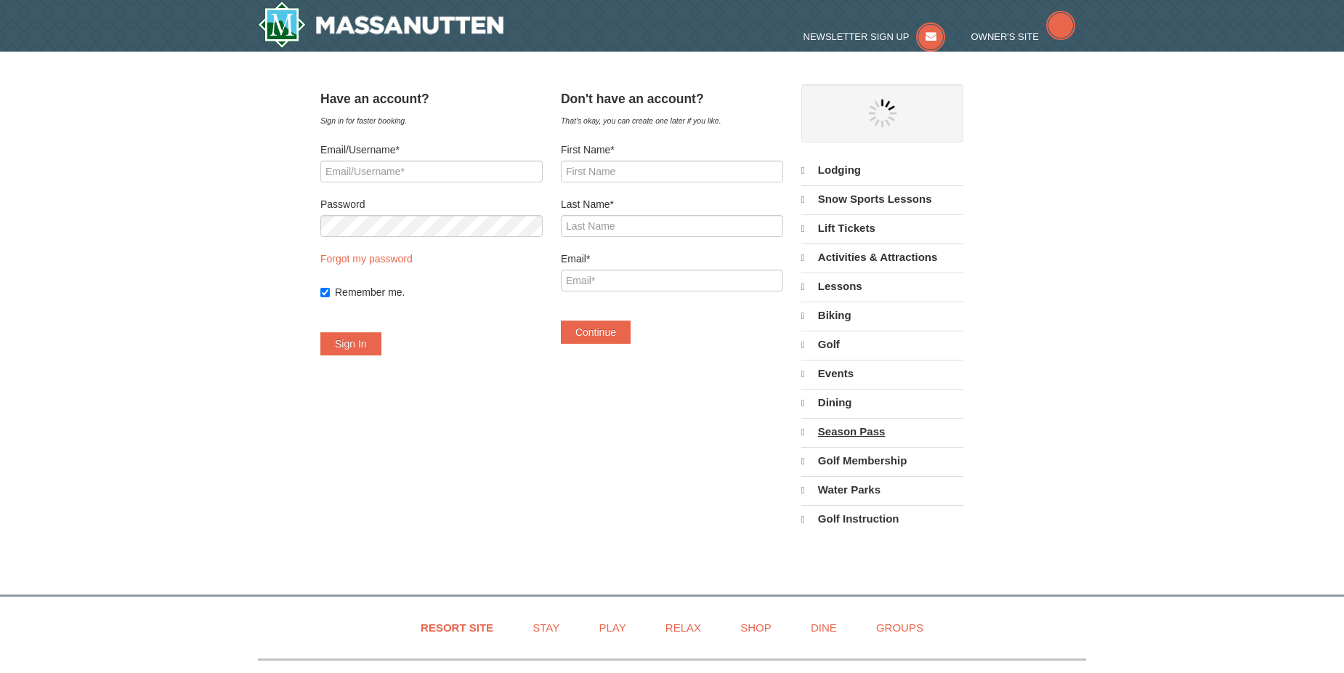
select select "10"
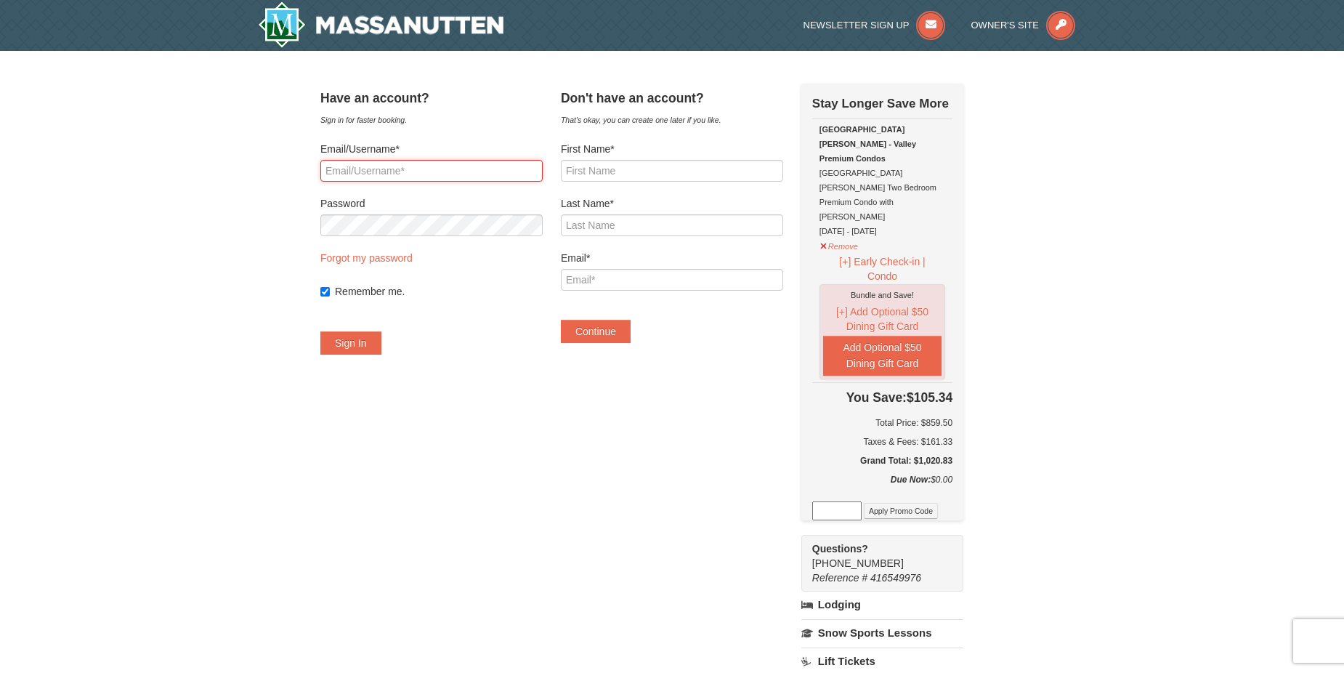
click at [433, 173] on input "Email/Username*" at bounding box center [431, 171] width 222 height 22
type input "linaorachel@yahoo.com"
click at [465, 174] on input "linaorachel@yahoo.com" at bounding box center [431, 171] width 222 height 22
drag, startPoint x: 468, startPoint y: 173, endPoint x: 278, endPoint y: 158, distance: 190.1
click at [278, 158] on div "× Have an account? Sign in for faster booking. Email/Username* linaorachel@yaho…" at bounding box center [672, 513] width 1344 height 925
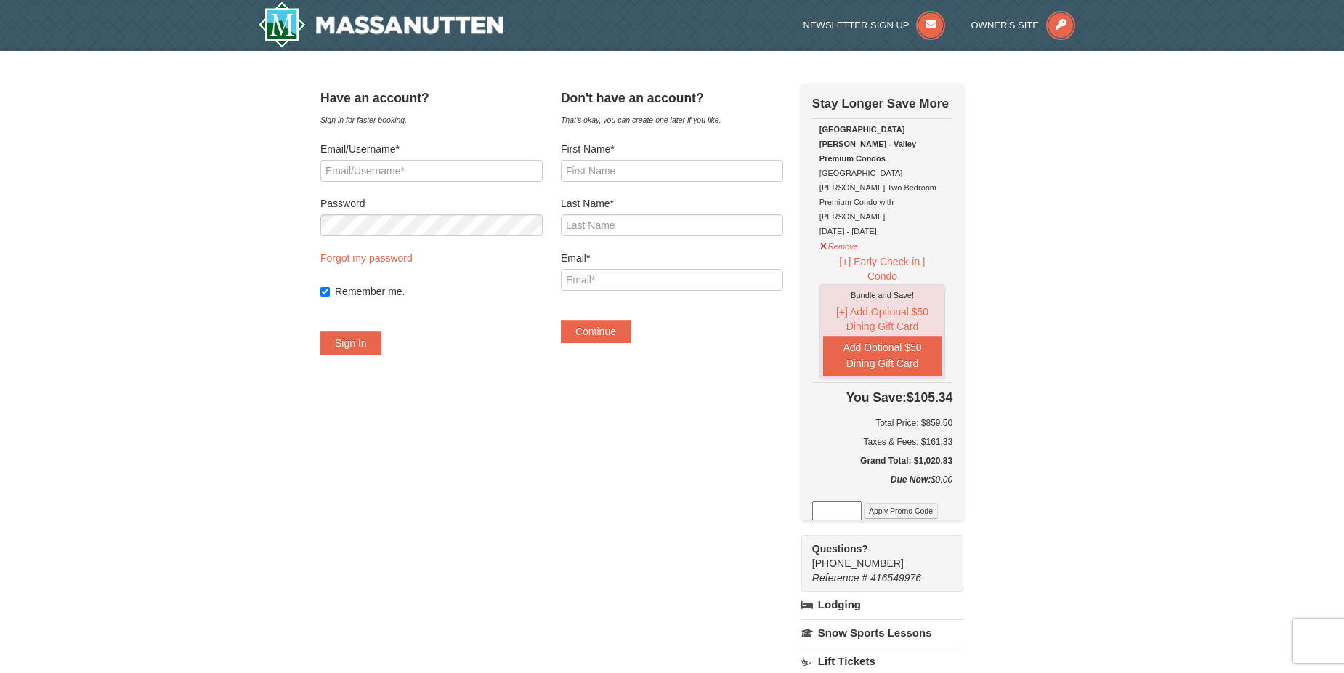
click at [601, 158] on div "First Name*" at bounding box center [672, 162] width 222 height 40
click at [604, 187] on form "First Name* Last Name* Email* Continue" at bounding box center [672, 242] width 222 height 201
click at [639, 169] on input "First Name*" at bounding box center [672, 171] width 222 height 22
type input "r"
type input "Rachel"
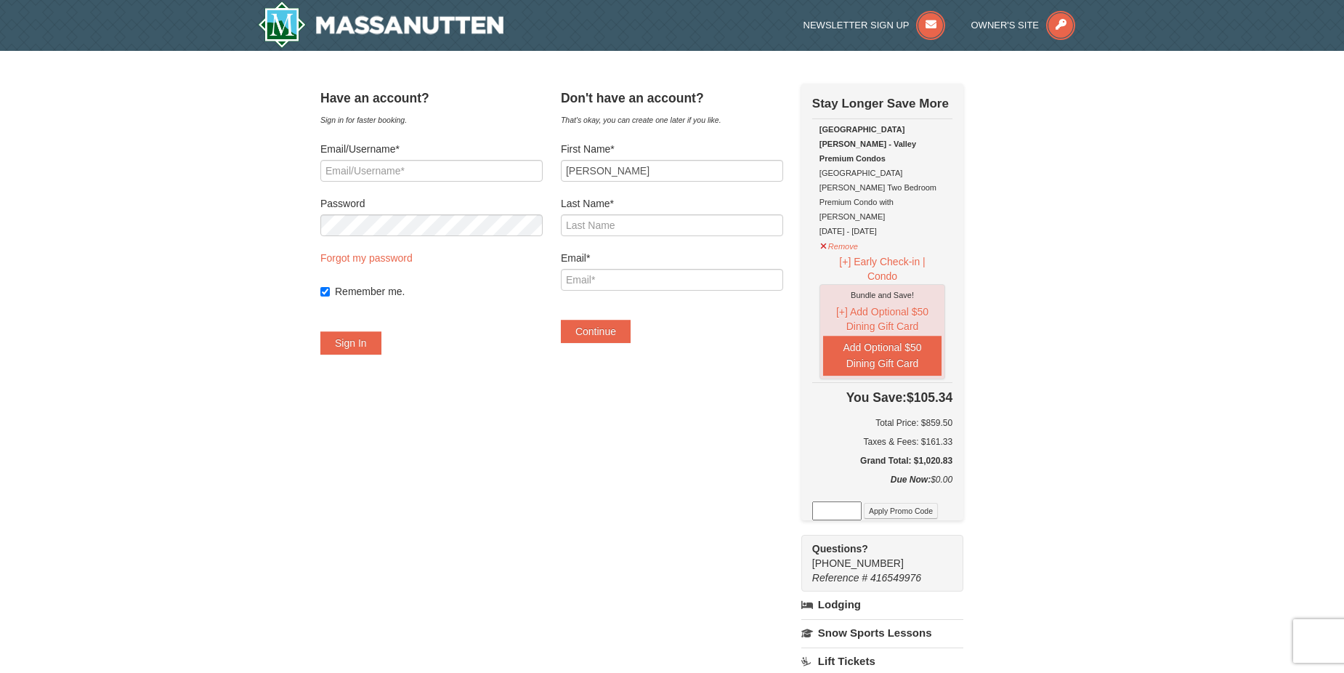
click at [664, 153] on label "First Name*" at bounding box center [672, 149] width 222 height 15
click at [664, 160] on input "Rachel" at bounding box center [672, 171] width 222 height 22
click at [613, 222] on input "Last Name*" at bounding box center [672, 225] width 222 height 22
type input "Kline"
click at [599, 282] on input "Email*" at bounding box center [672, 280] width 222 height 22
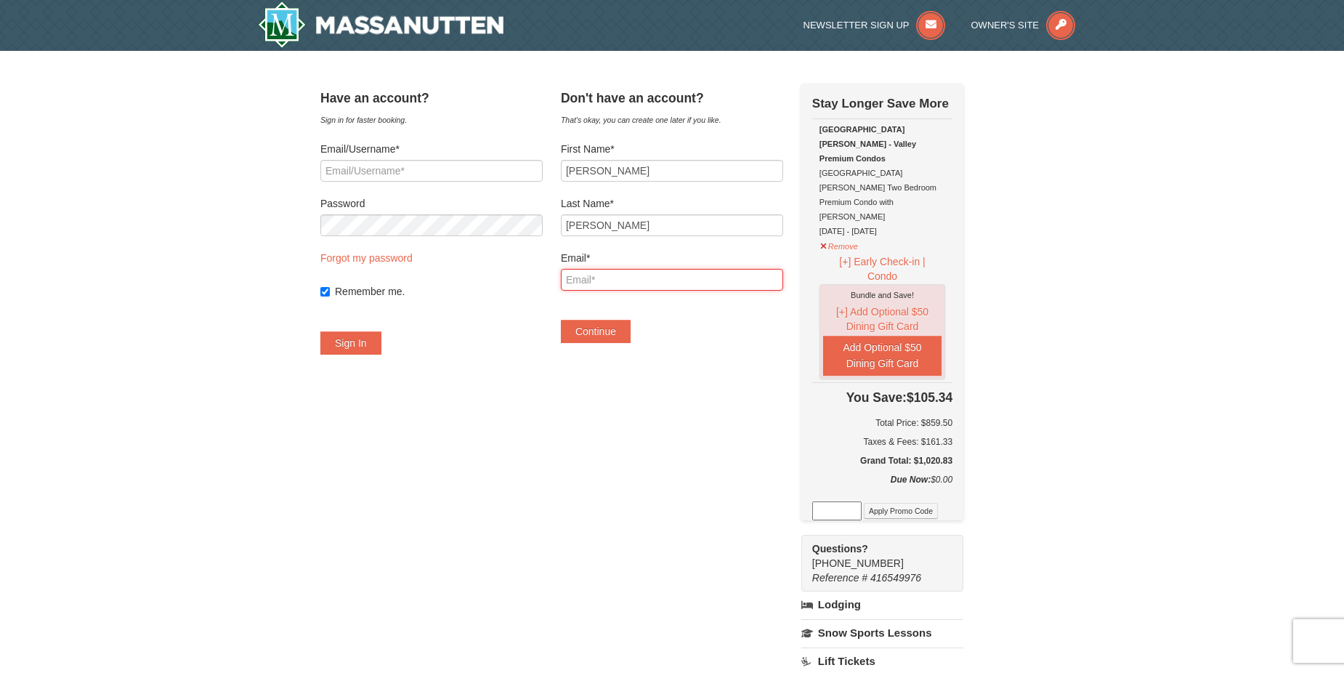
type input "linaorachel@yahoo.com"
click at [599, 327] on button "Continue" at bounding box center [596, 331] width 70 height 23
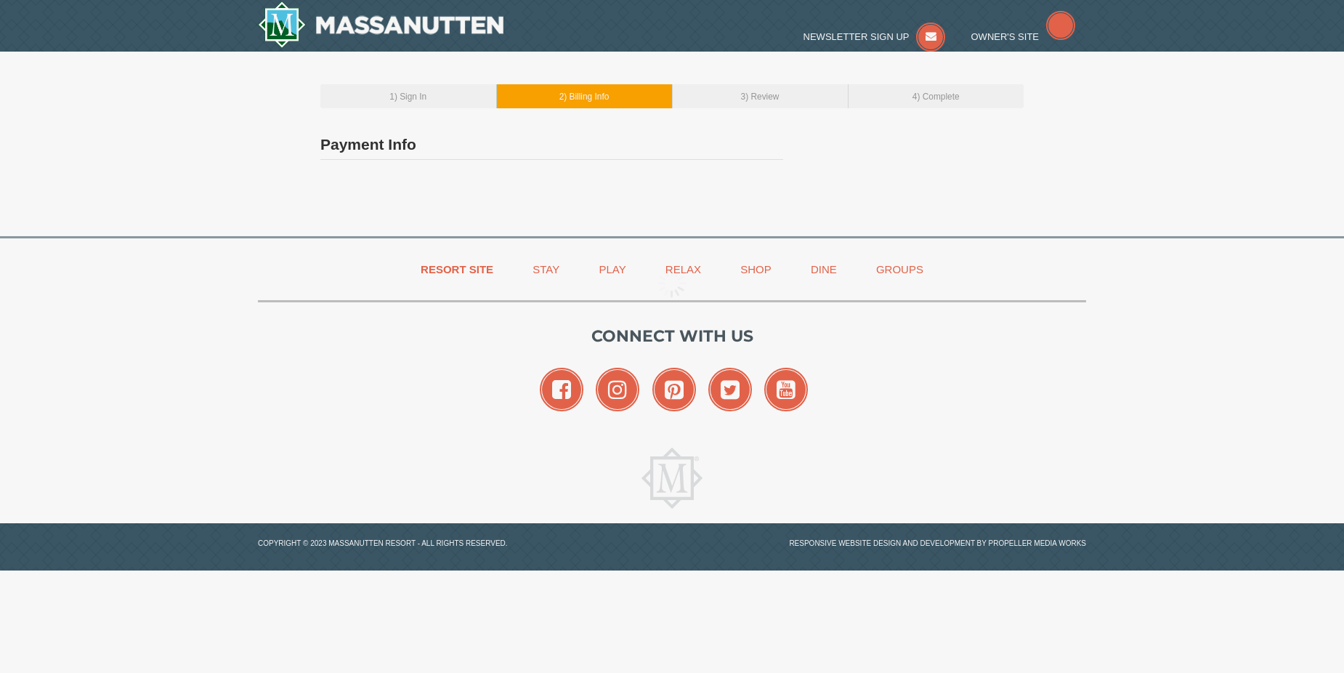
type input "[PERSON_NAME]"
type input "[EMAIL_ADDRESS][DOMAIN_NAME]"
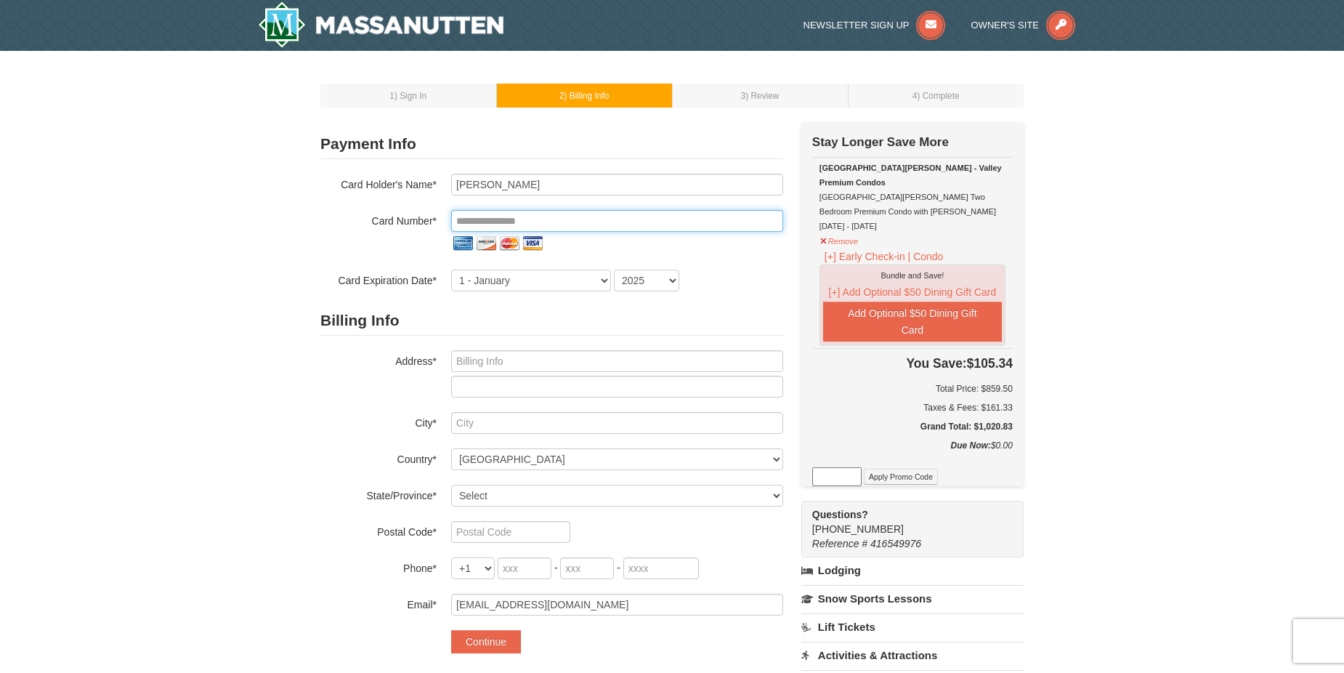
click at [503, 220] on input "tel" at bounding box center [617, 221] width 332 height 22
type input "**********"
click at [670, 288] on select "2025 2026 2027 2028 2029 2030 2031 2032 2033 2034" at bounding box center [646, 280] width 65 height 22
select select "2027"
click at [614, 269] on select "2025 2026 2027 2028 2029 2030 2031 2032 2033 2034" at bounding box center [646, 280] width 65 height 22
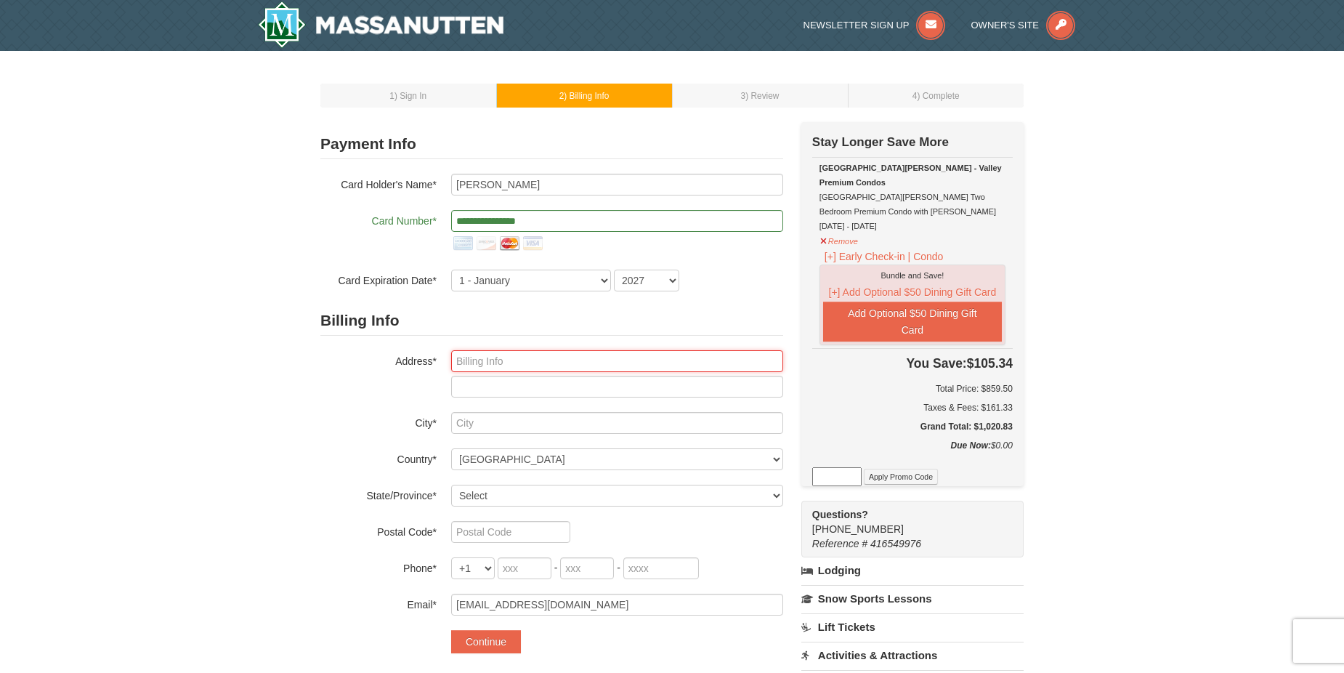
click at [494, 368] on input "text" at bounding box center [617, 361] width 332 height 22
type input "[STREET_ADDRESS]"
type input "Deptford"
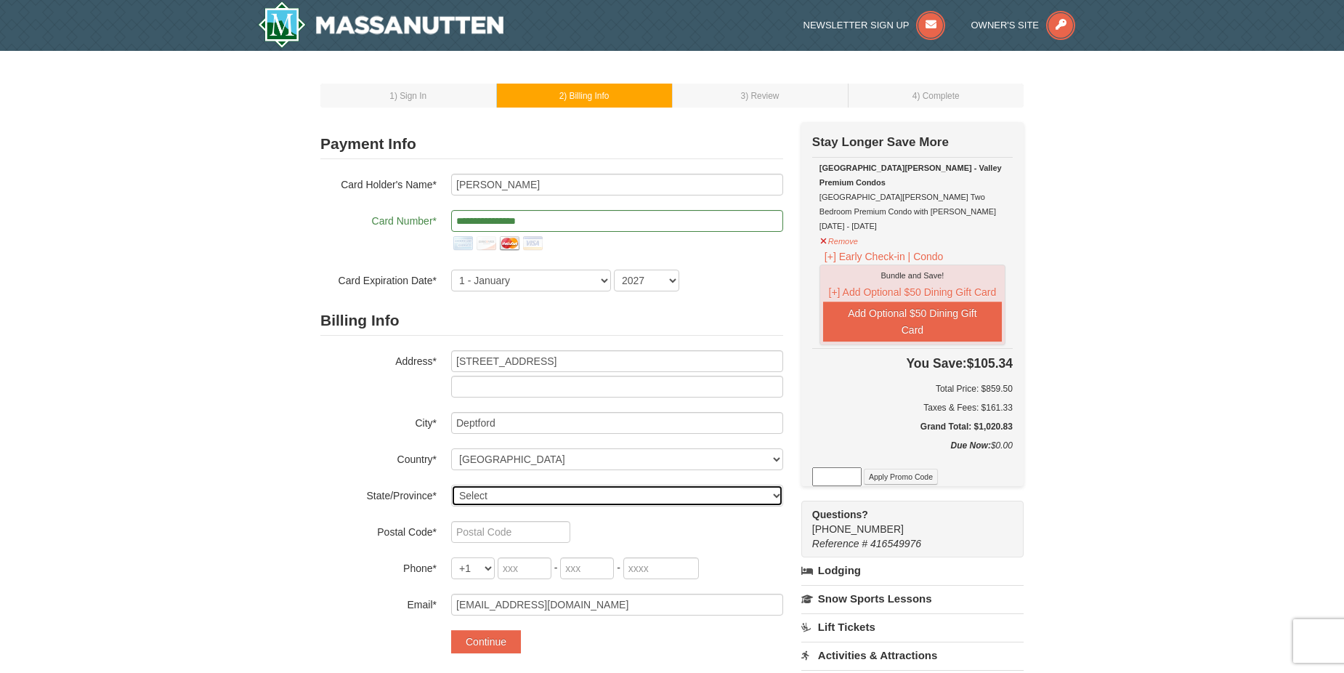
select select "NJ"
type input "08096"
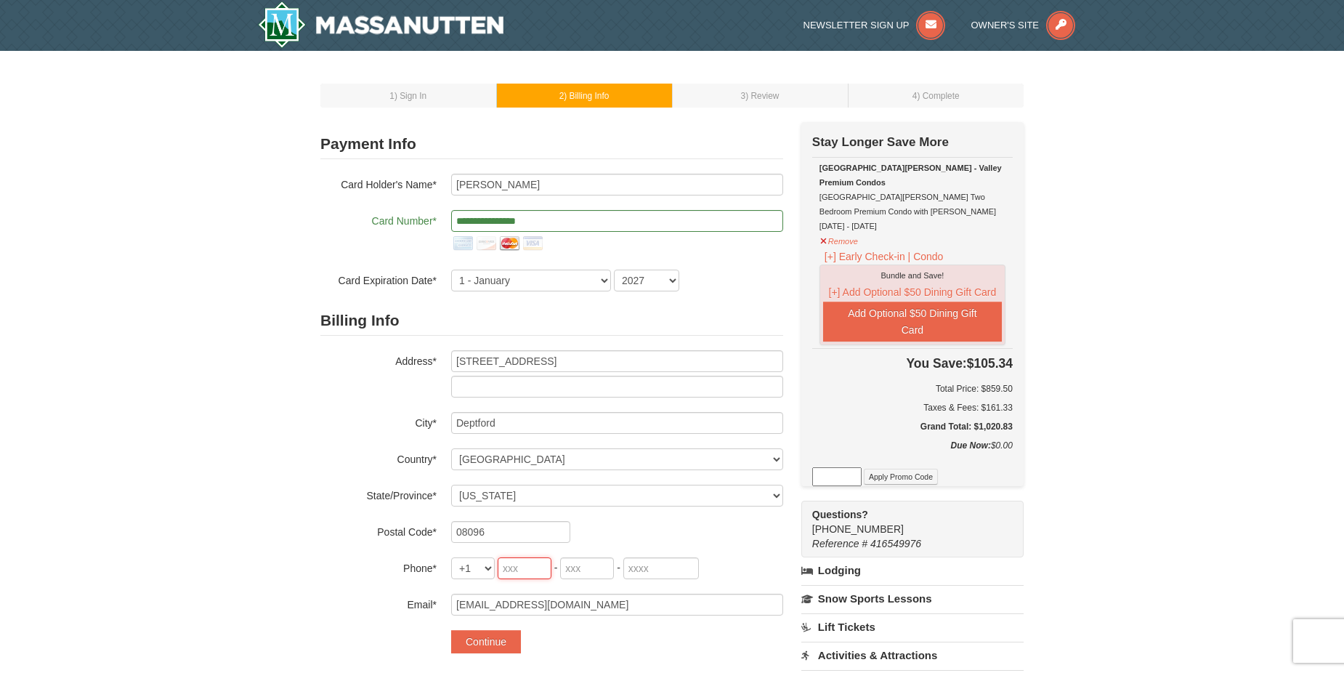
type input "609"
type input "202"
type input "9942"
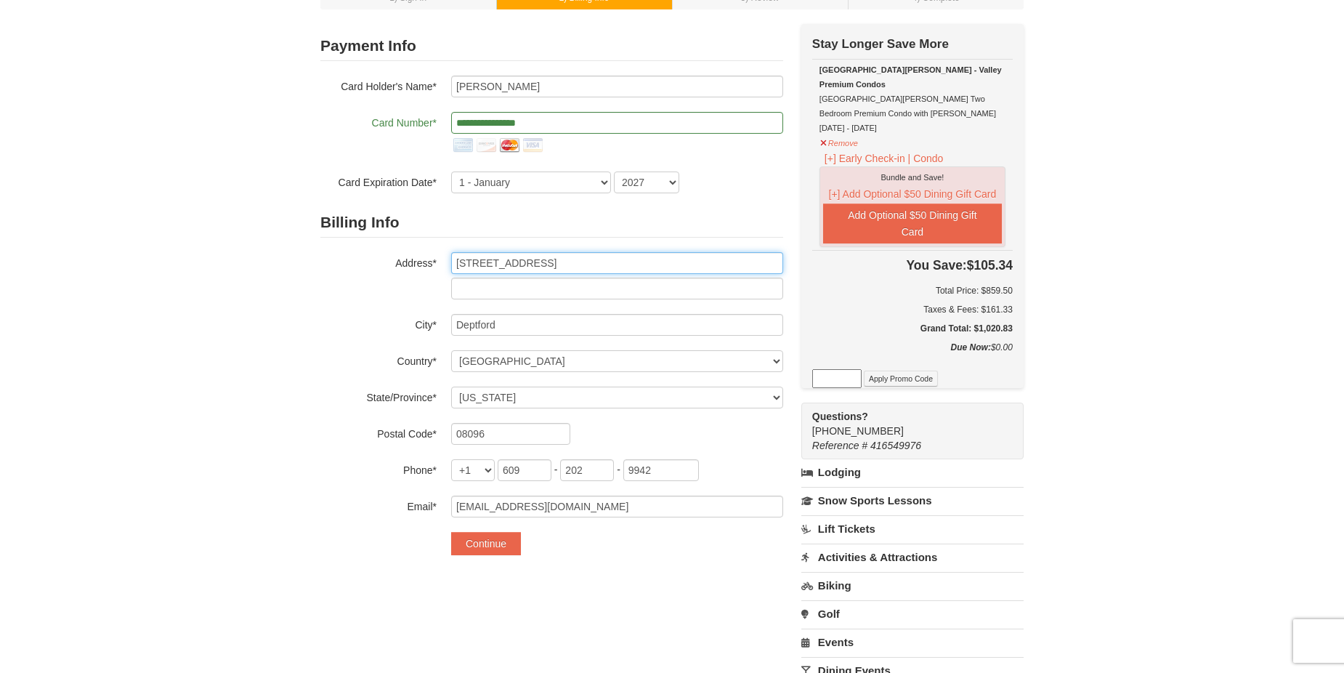
scroll to position [73, 0]
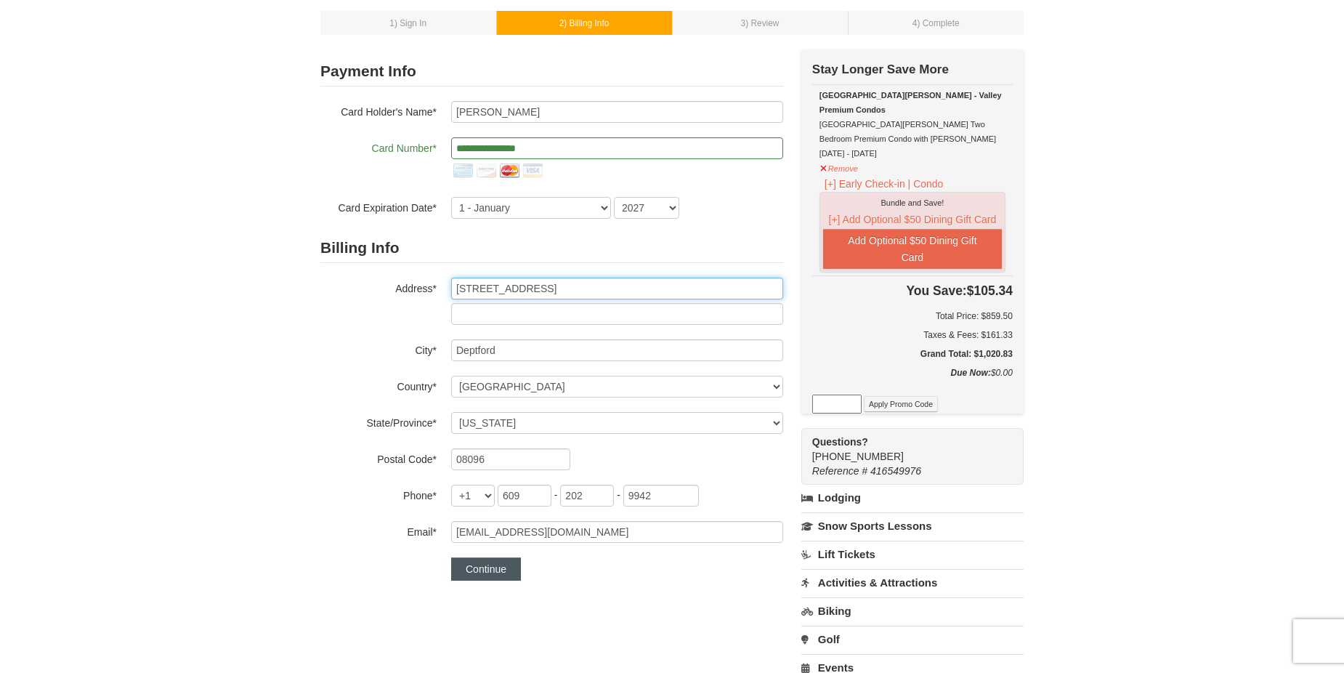
type input "[STREET_ADDRESS]"
click at [501, 572] on button "Continue" at bounding box center [486, 568] width 70 height 23
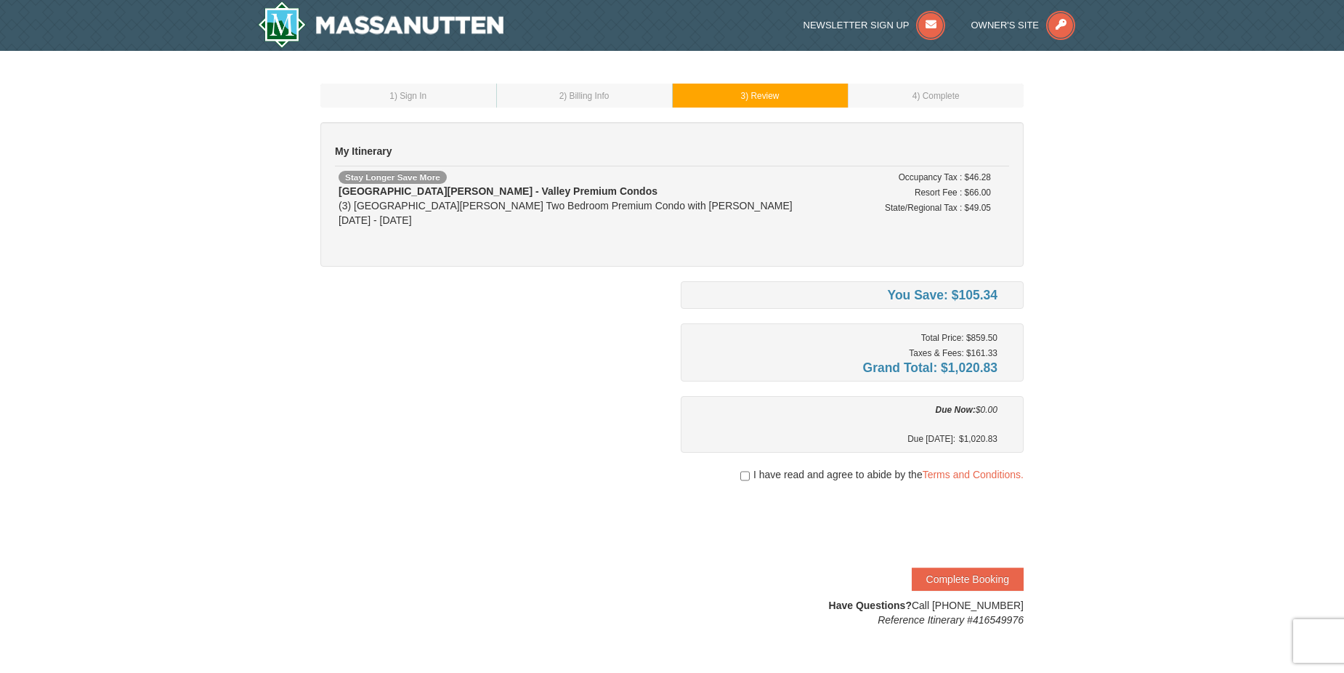
click at [737, 467] on div "I have read and agree to abide by the Terms and Conditions." at bounding box center [852, 474] width 343 height 15
click at [740, 475] on input "checkbox" at bounding box center [744, 476] width 9 height 12
checkbox input "true"
click at [994, 583] on button "Complete Booking" at bounding box center [968, 578] width 112 height 23
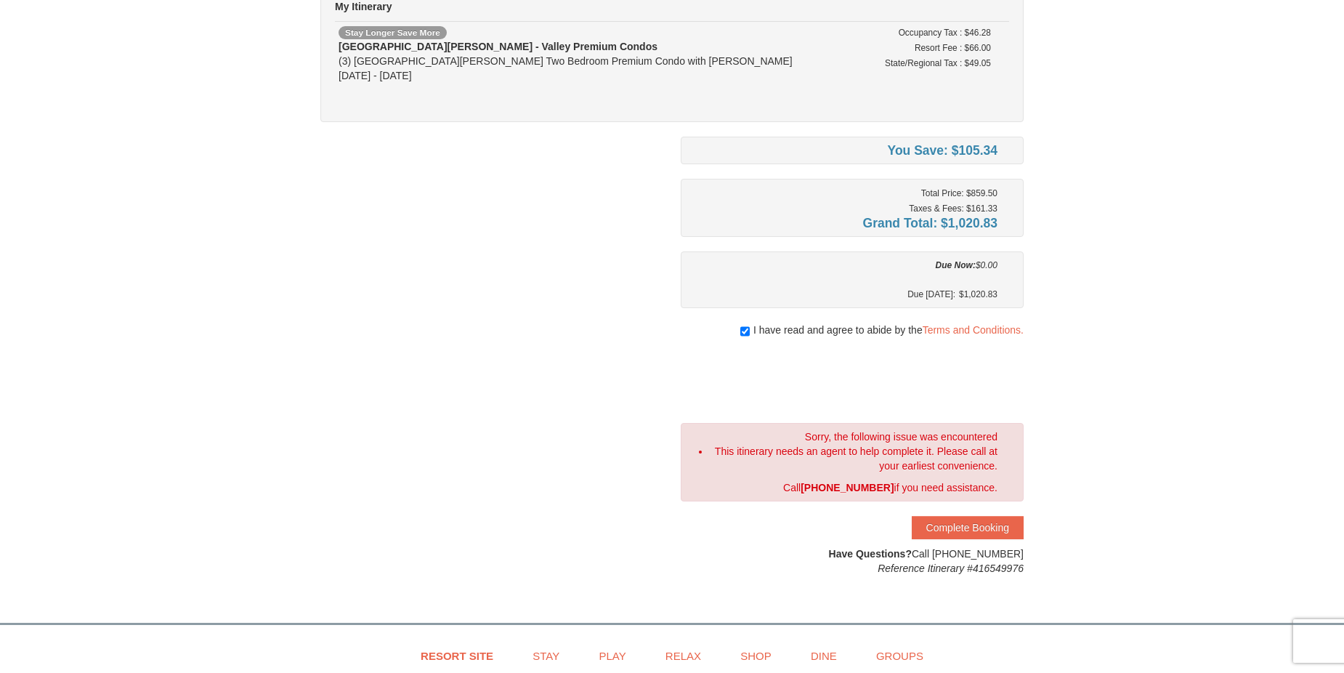
scroll to position [145, 0]
click at [986, 520] on button "Complete Booking" at bounding box center [968, 526] width 112 height 23
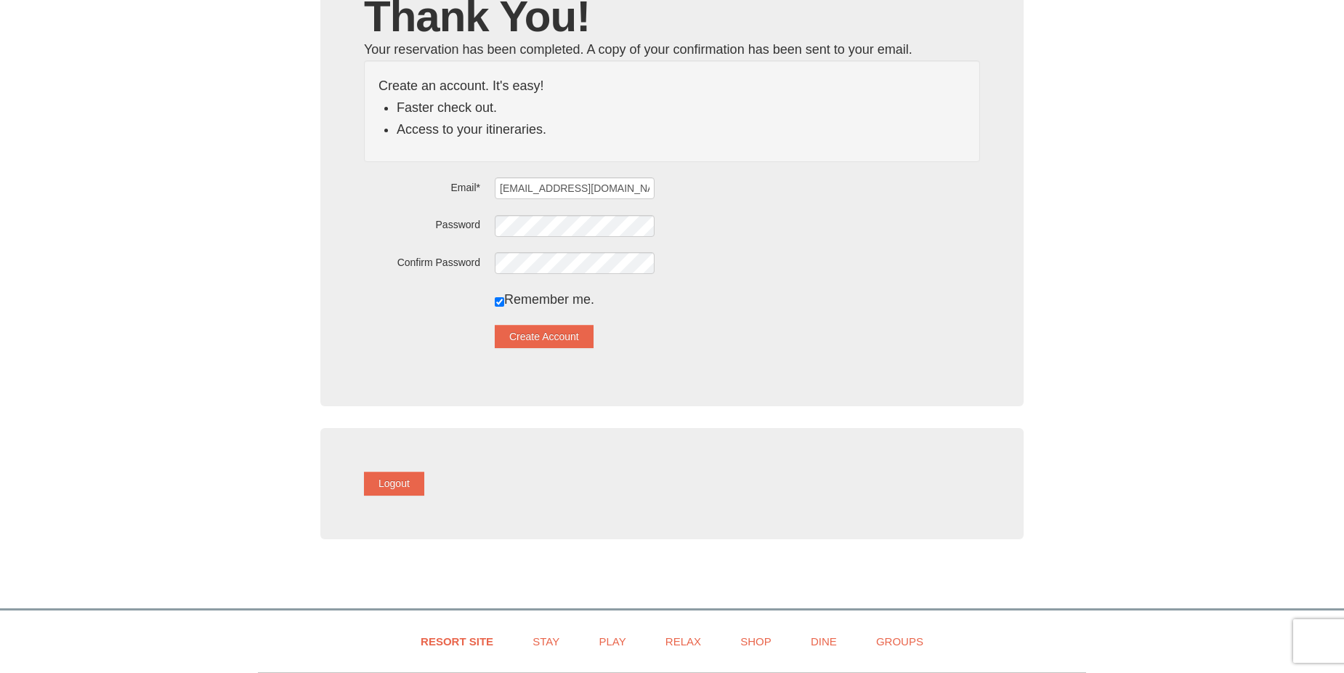
scroll to position [145, 0]
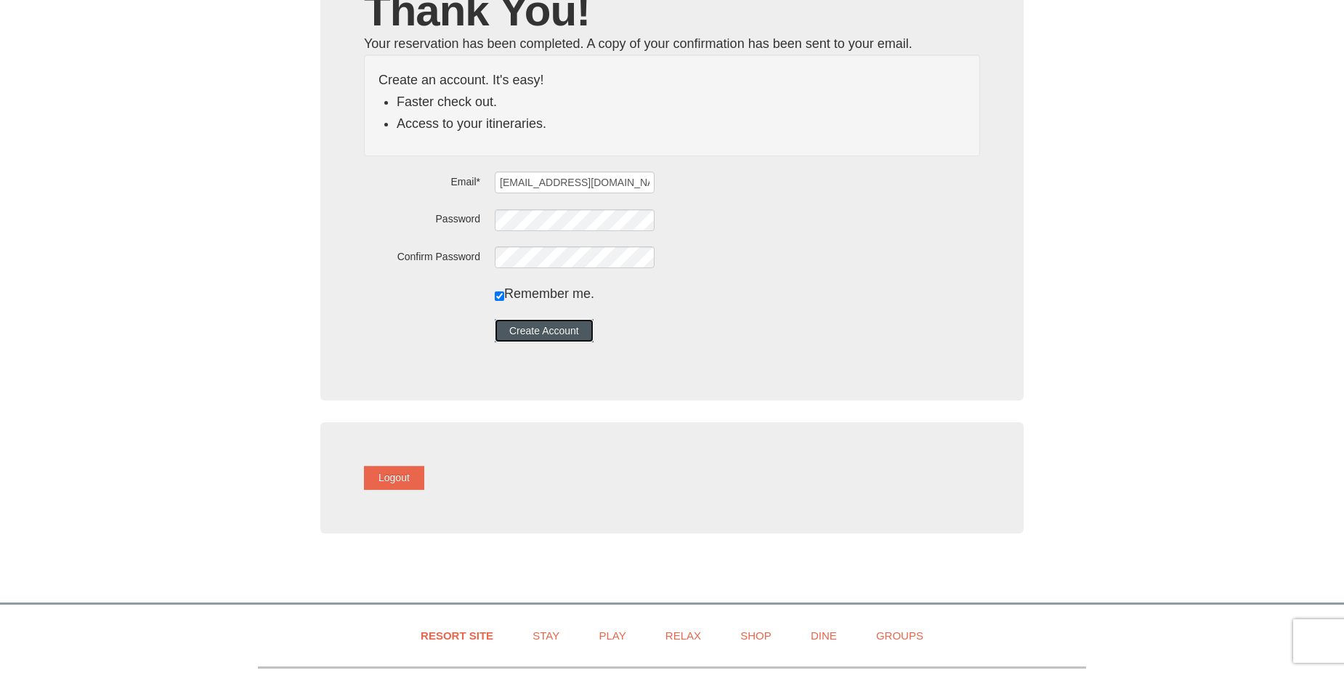
click at [593, 331] on button "Create Account" at bounding box center [544, 330] width 99 height 23
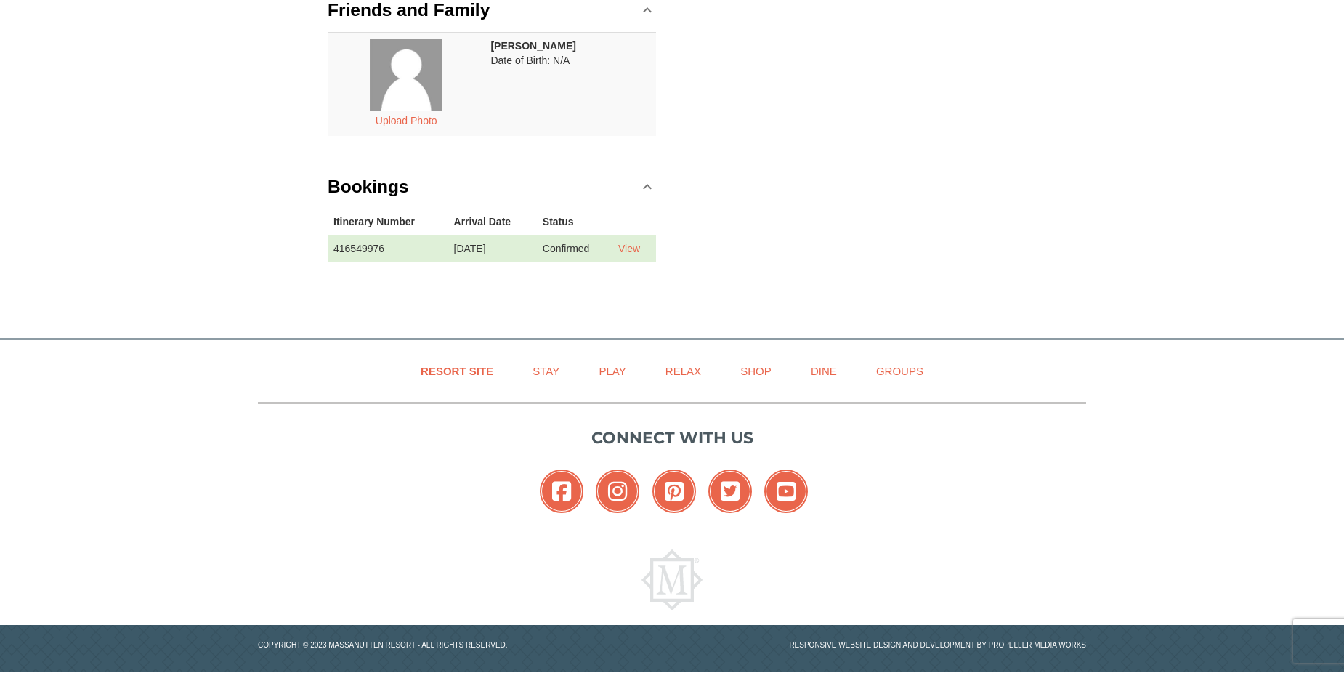
scroll to position [299, 0]
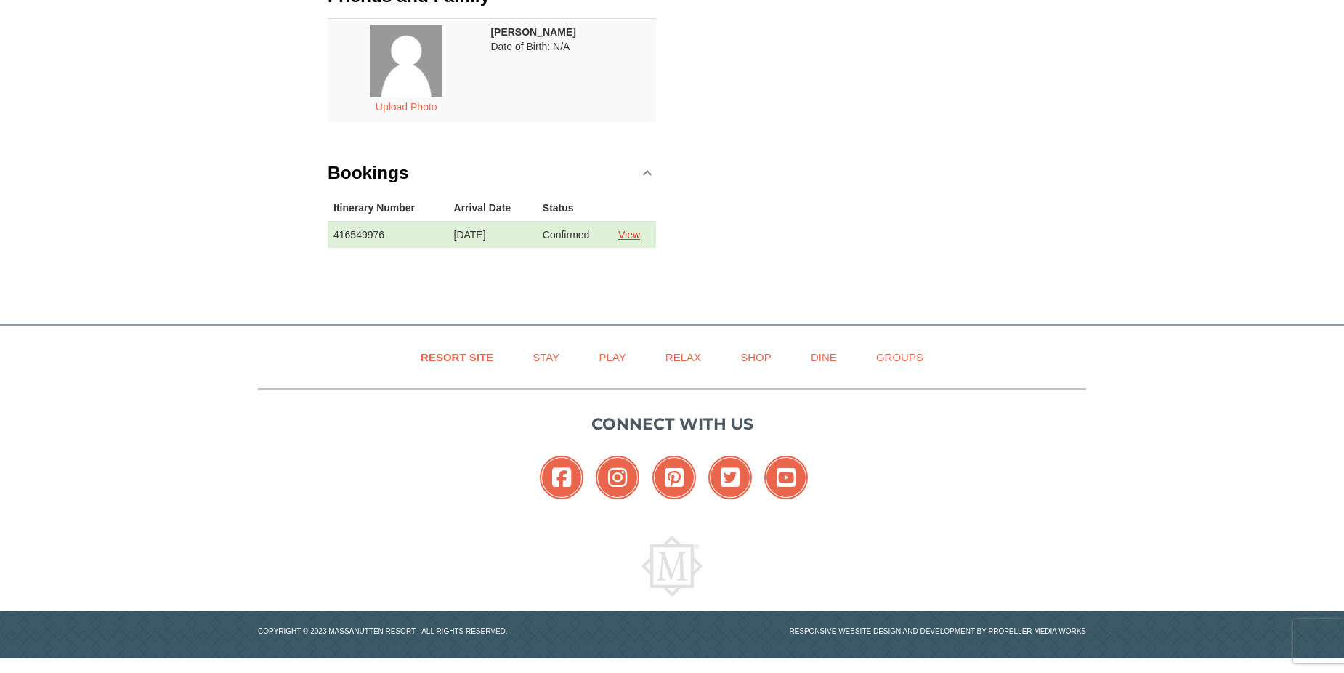
click at [625, 237] on link "View" at bounding box center [629, 235] width 22 height 12
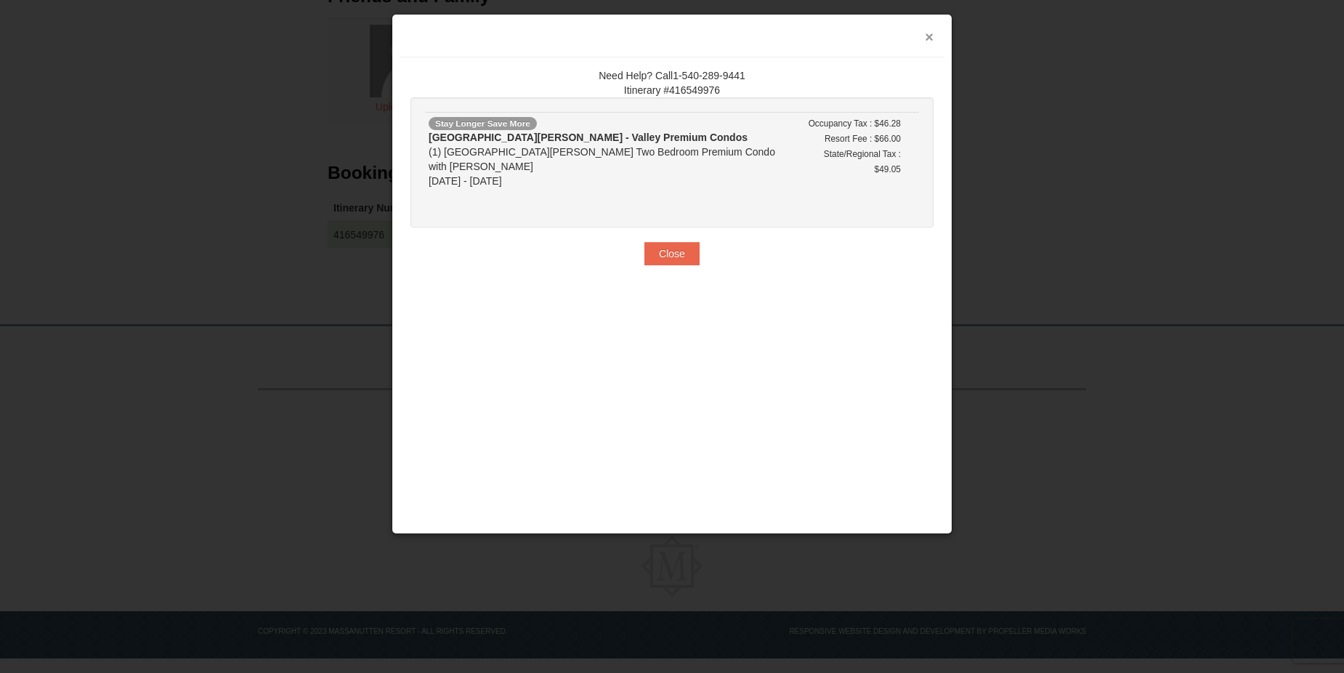
click at [931, 37] on button "×" at bounding box center [929, 37] width 9 height 15
